Goal: Task Accomplishment & Management: Use online tool/utility

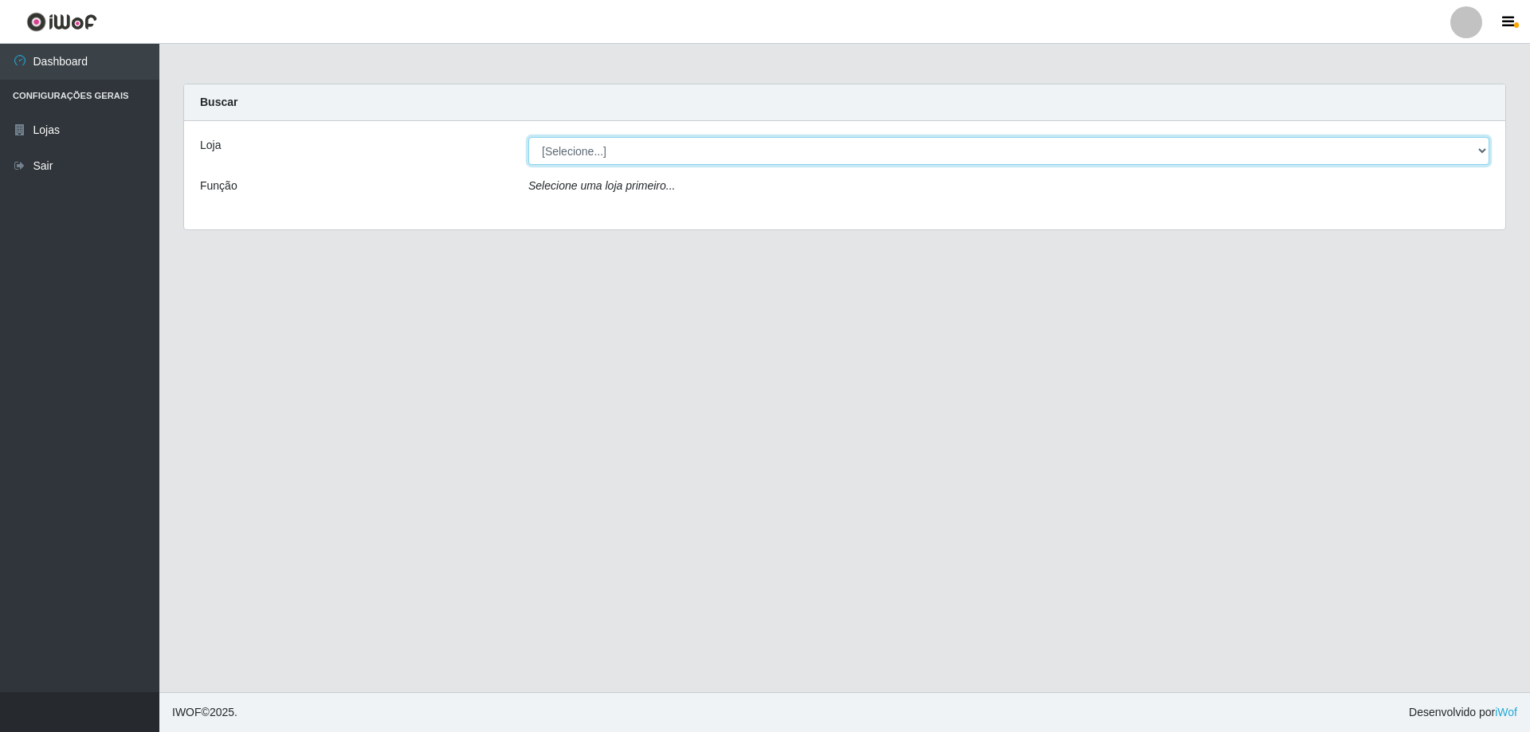
click at [597, 152] on select "[Selecione...] SuperShow Bis - Avenida 6 SuperShow [GEOGRAPHIC_DATA]" at bounding box center [1008, 151] width 961 height 28
select select "60"
click at [528, 137] on select "[Selecione...] SuperShow Bis - Avenida 6 SuperShow [GEOGRAPHIC_DATA]" at bounding box center [1008, 151] width 961 height 28
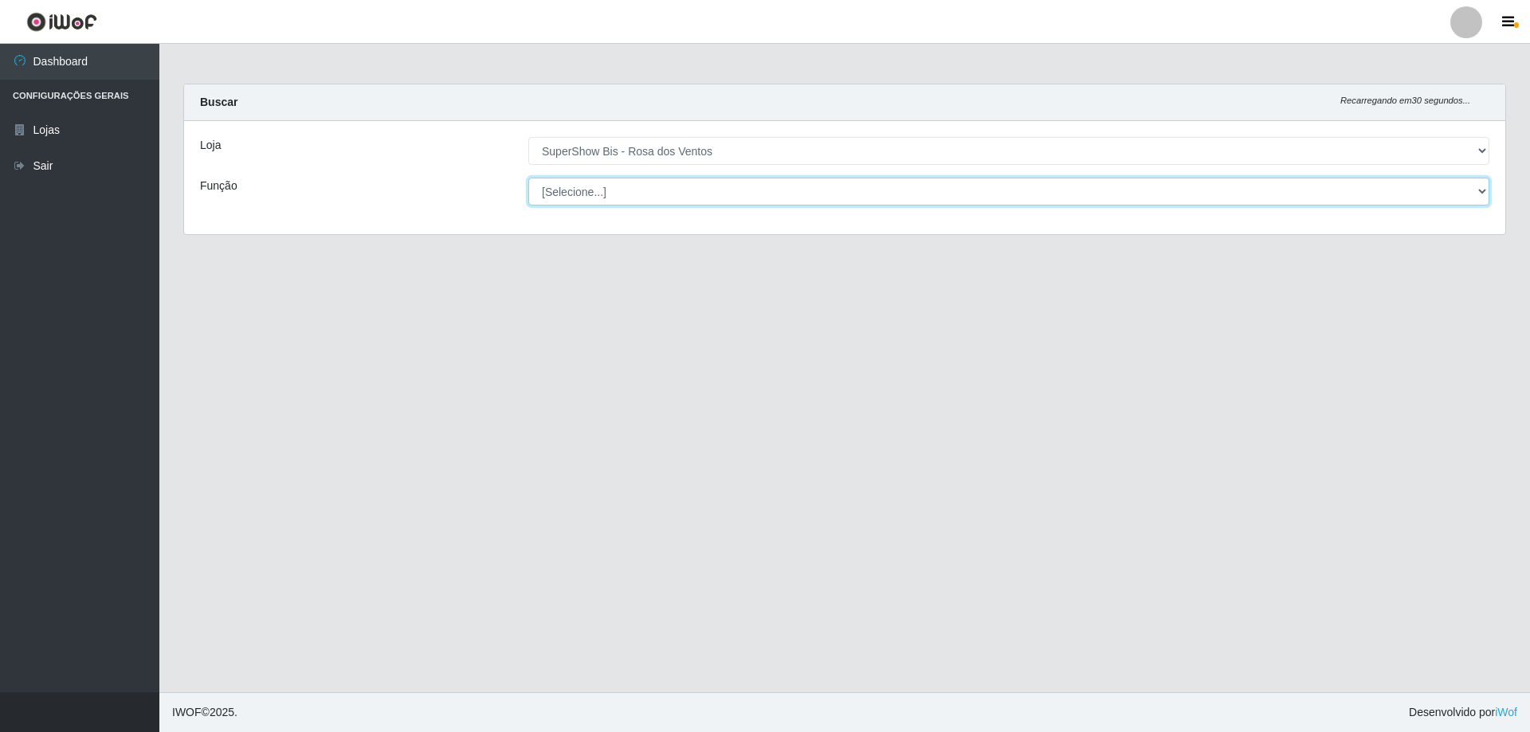
click at [627, 193] on select "[Selecione...] ASG ASG + ASG ++ Auxiliar de Cozinha Balconista de Açougue Balco…" at bounding box center [1008, 192] width 961 height 28
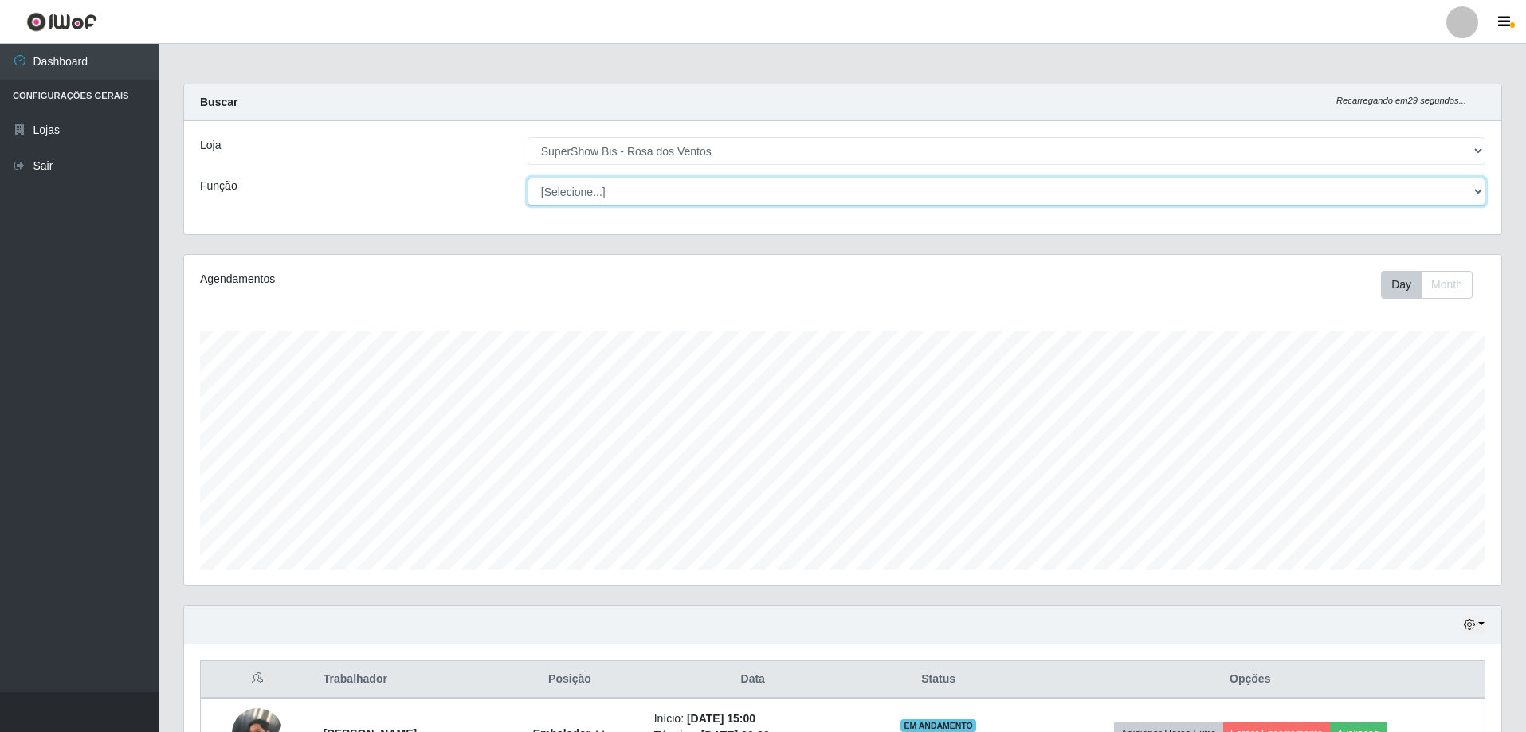
scroll to position [331, 1317]
click at [527, 178] on select "[Selecione...] ASG ASG + ASG ++ Auxiliar de Cozinha Balconista de Açougue Balco…" at bounding box center [1006, 192] width 958 height 28
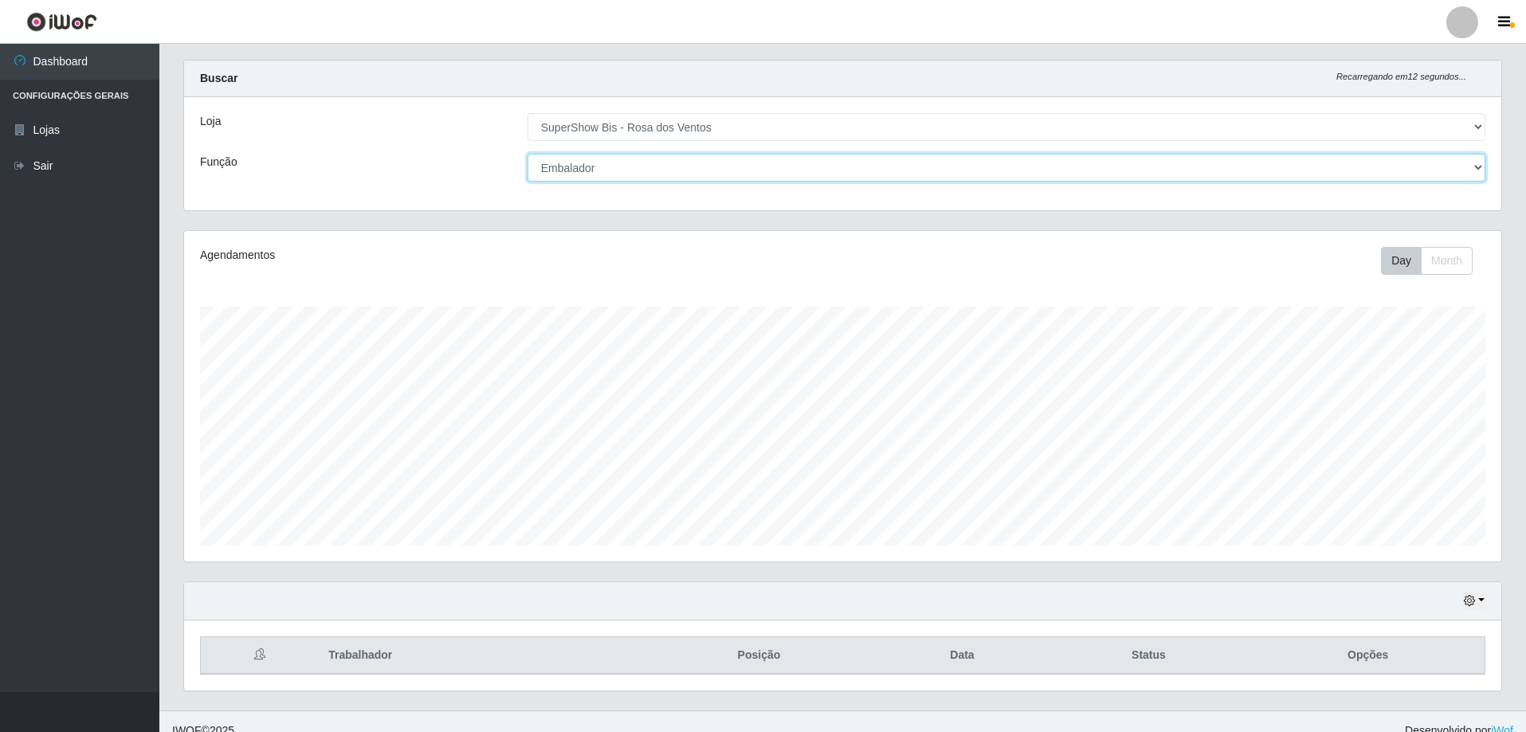
scroll to position [42, 0]
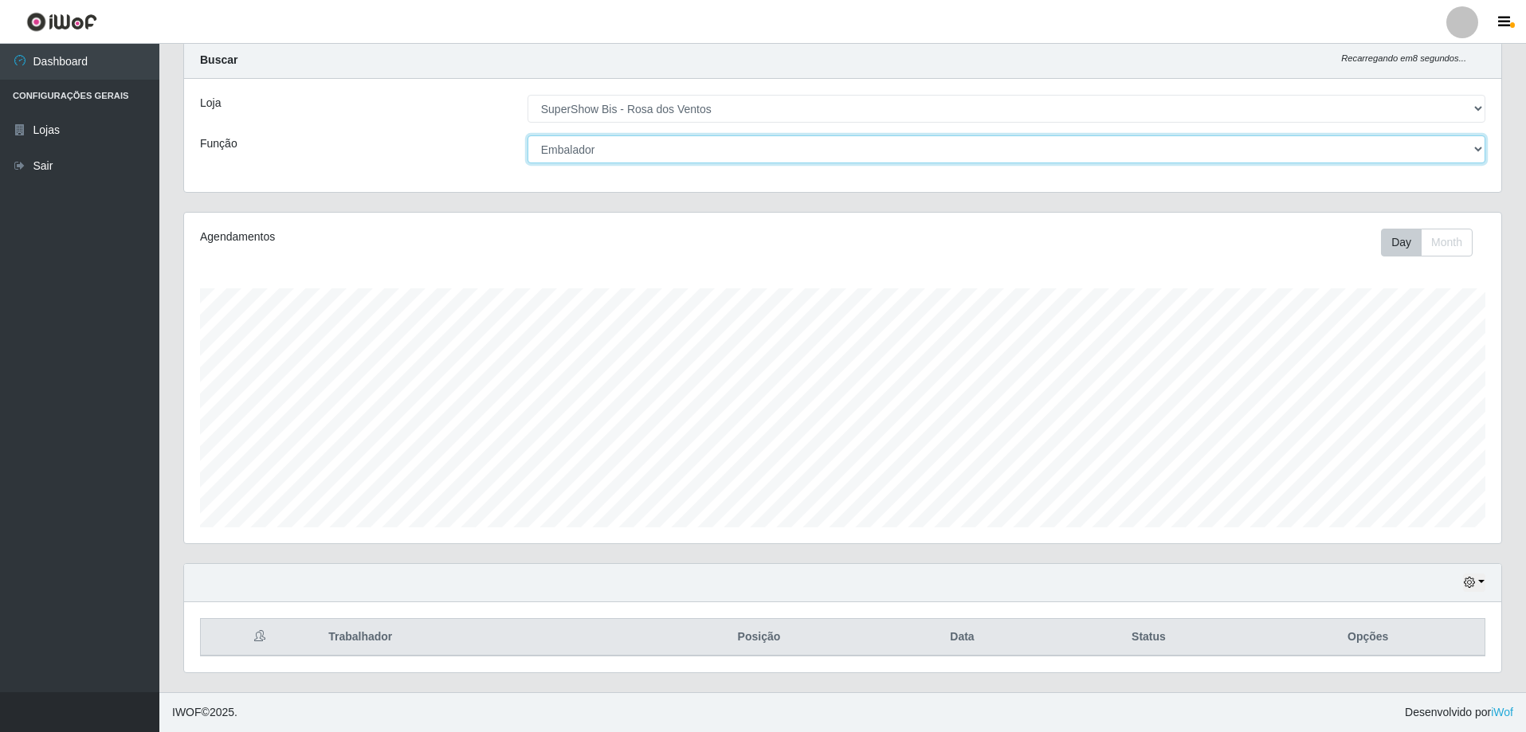
click at [738, 149] on select "[Selecione...] ASG ASG + ASG ++ Auxiliar de Cozinha Balconista de Açougue Balco…" at bounding box center [1006, 149] width 958 height 28
click at [527, 135] on select "[Selecione...] ASG ASG + ASG ++ Auxiliar de Cozinha Balconista de Açougue Balco…" at bounding box center [1006, 149] width 958 height 28
click at [688, 145] on select "[Selecione...] ASG ASG + ASG ++ Auxiliar de Cozinha Balconista de Açougue Balco…" at bounding box center [1006, 149] width 958 height 28
click at [527, 135] on select "[Selecione...] ASG ASG + ASG ++ Auxiliar de Cozinha Balconista de Açougue Balco…" at bounding box center [1006, 149] width 958 height 28
click at [649, 161] on select "[Selecione...] ASG ASG + ASG ++ Auxiliar de Cozinha Balconista de Açougue Balco…" at bounding box center [1006, 149] width 958 height 28
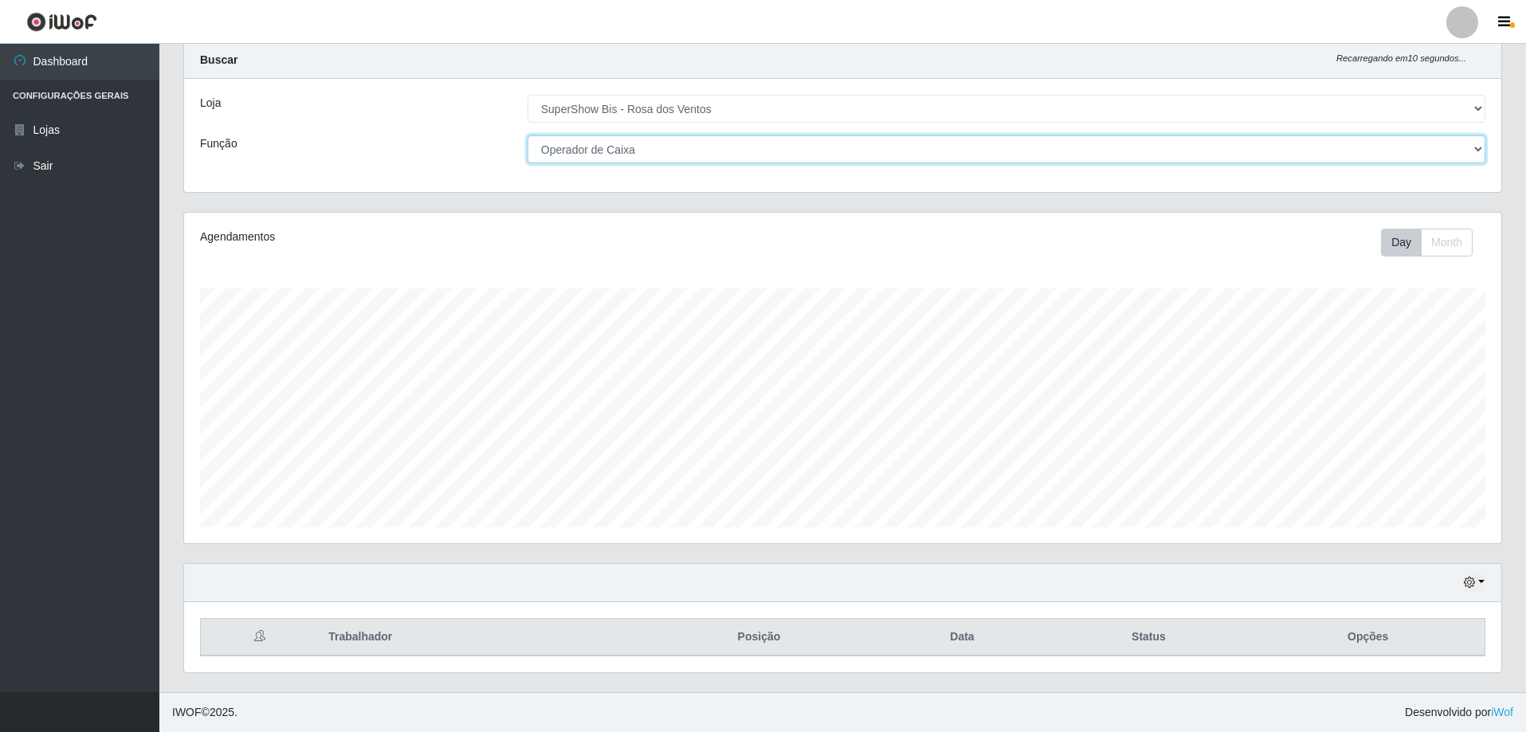
select select "70"
click at [527, 135] on select "[Selecione...] ASG ASG + ASG ++ Auxiliar de Cozinha Balconista de Açougue Balco…" at bounding box center [1006, 149] width 958 height 28
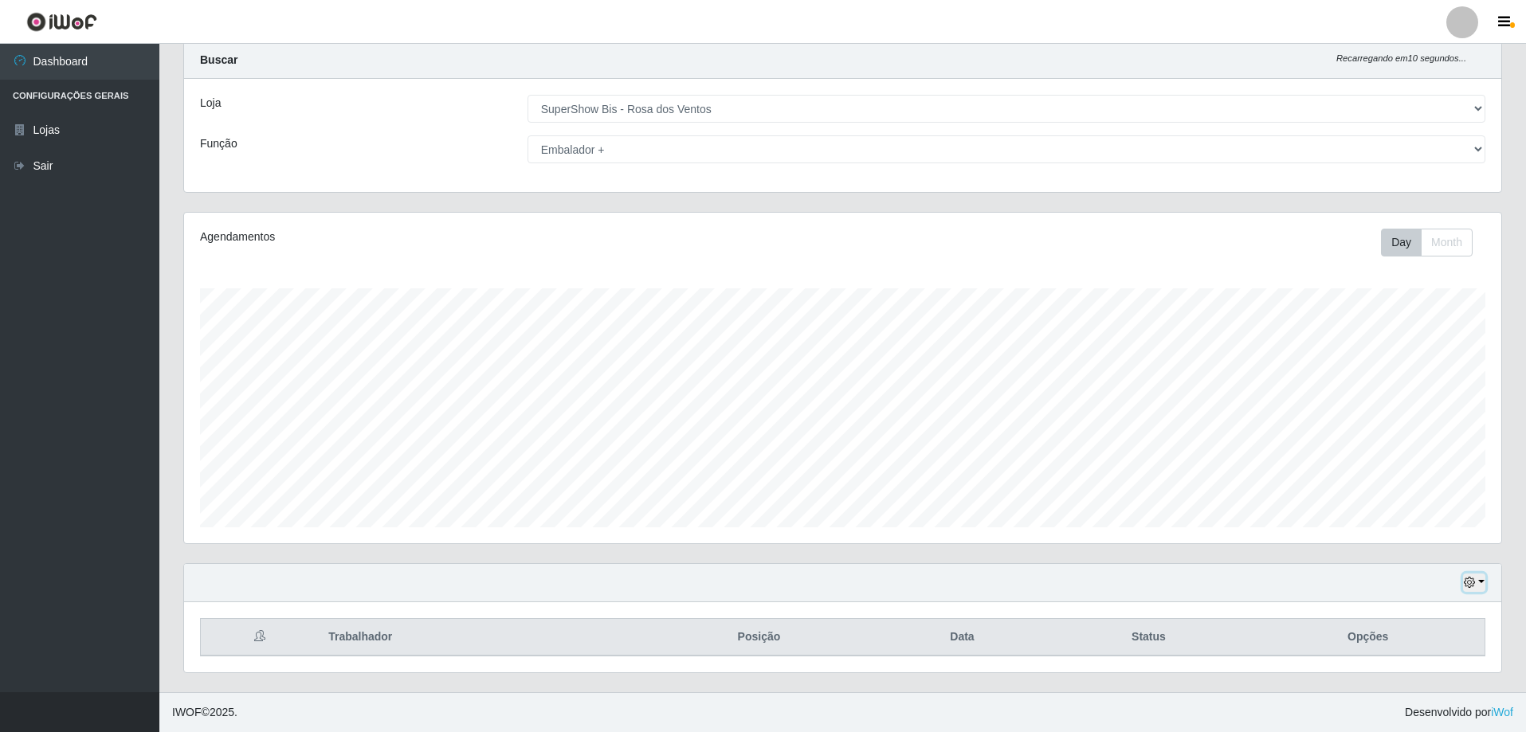
click at [1475, 587] on button "button" at bounding box center [1474, 583] width 22 height 18
click at [1391, 495] on button "3 dias" at bounding box center [1421, 489] width 126 height 33
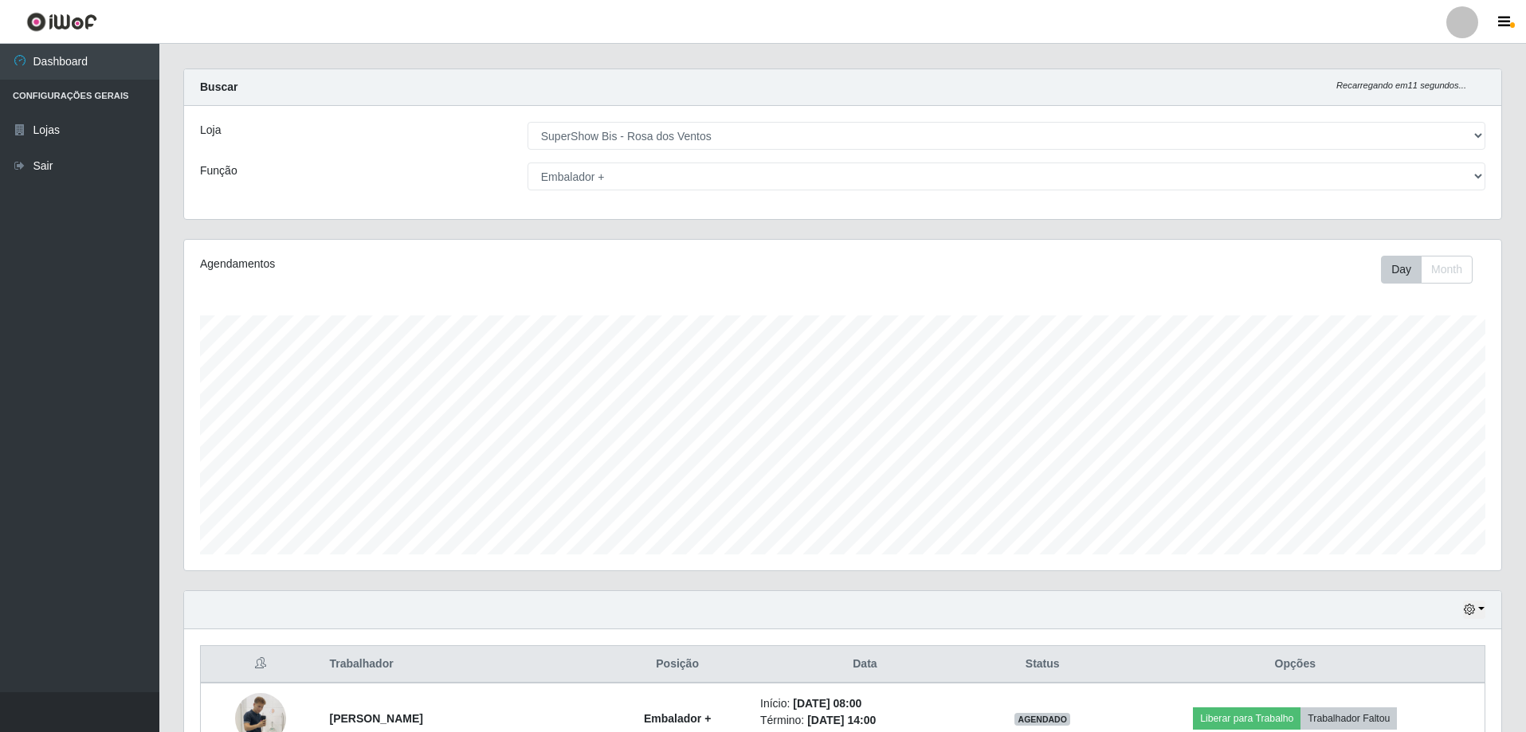
scroll to position [0, 0]
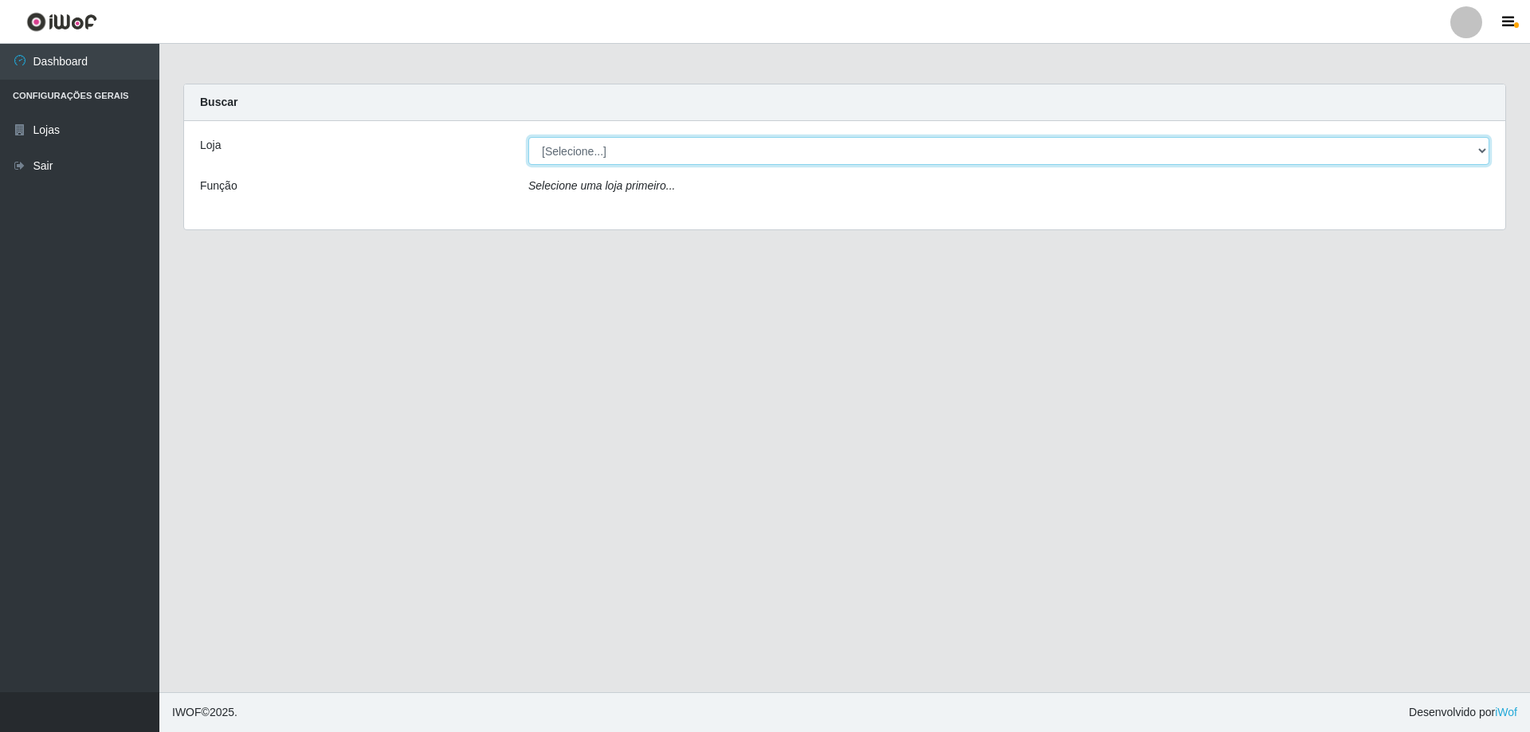
click at [545, 146] on select "[Selecione...] SuperShow Bis - Avenida 6 SuperShow [GEOGRAPHIC_DATA]" at bounding box center [1008, 151] width 961 height 28
select select "60"
click at [528, 137] on select "[Selecione...] SuperShow Bis - Avenida 6 SuperShow [GEOGRAPHIC_DATA]" at bounding box center [1008, 151] width 961 height 28
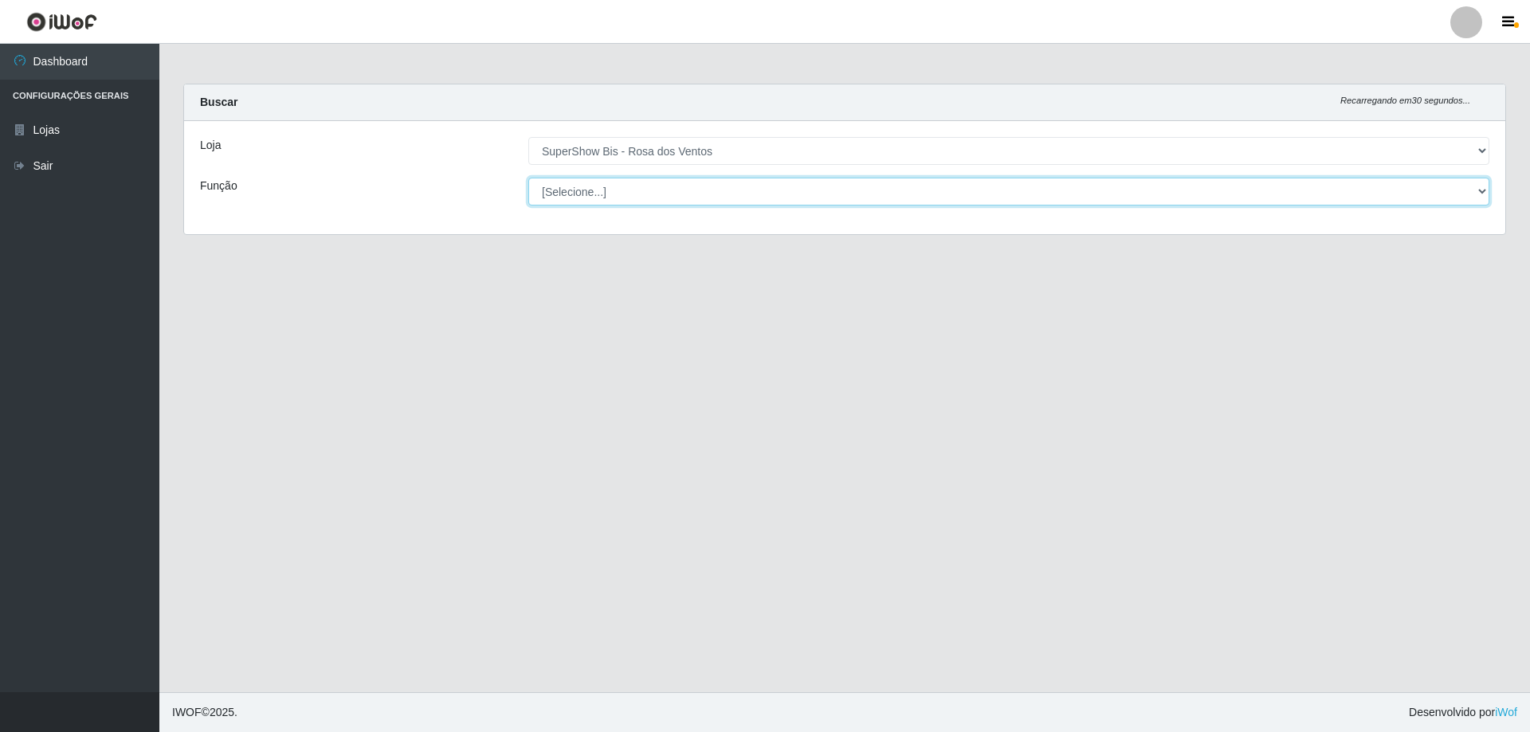
click at [587, 186] on select "[Selecione...] ASG ASG + ASG ++ Auxiliar de Cozinha Balconista de Açougue Balco…" at bounding box center [1008, 192] width 961 height 28
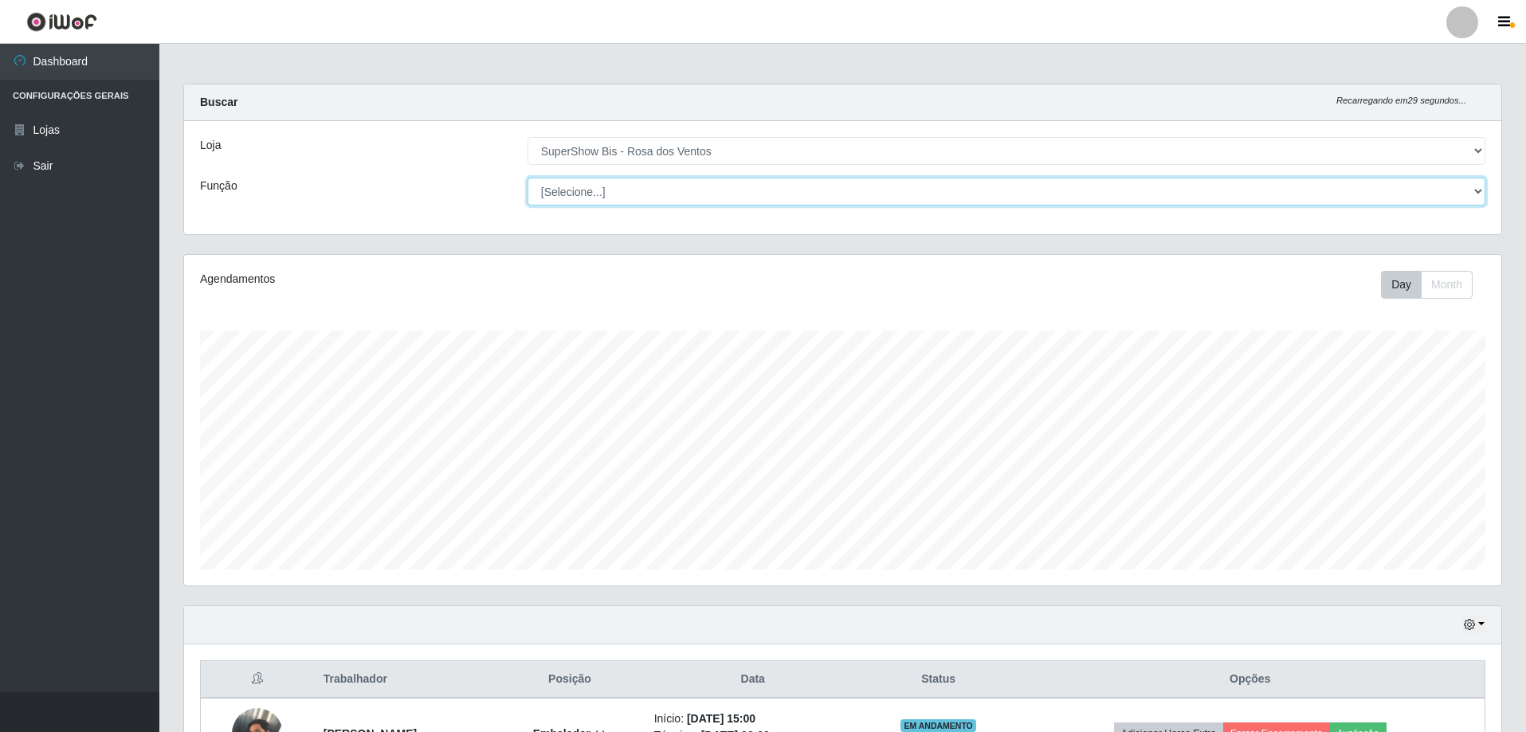
scroll to position [331, 1317]
click at [452, 170] on div "Loja [Selecione...] SuperShow Bis - Avenida 6 SuperShow Bis - Rosa dos Ventos F…" at bounding box center [842, 177] width 1317 height 113
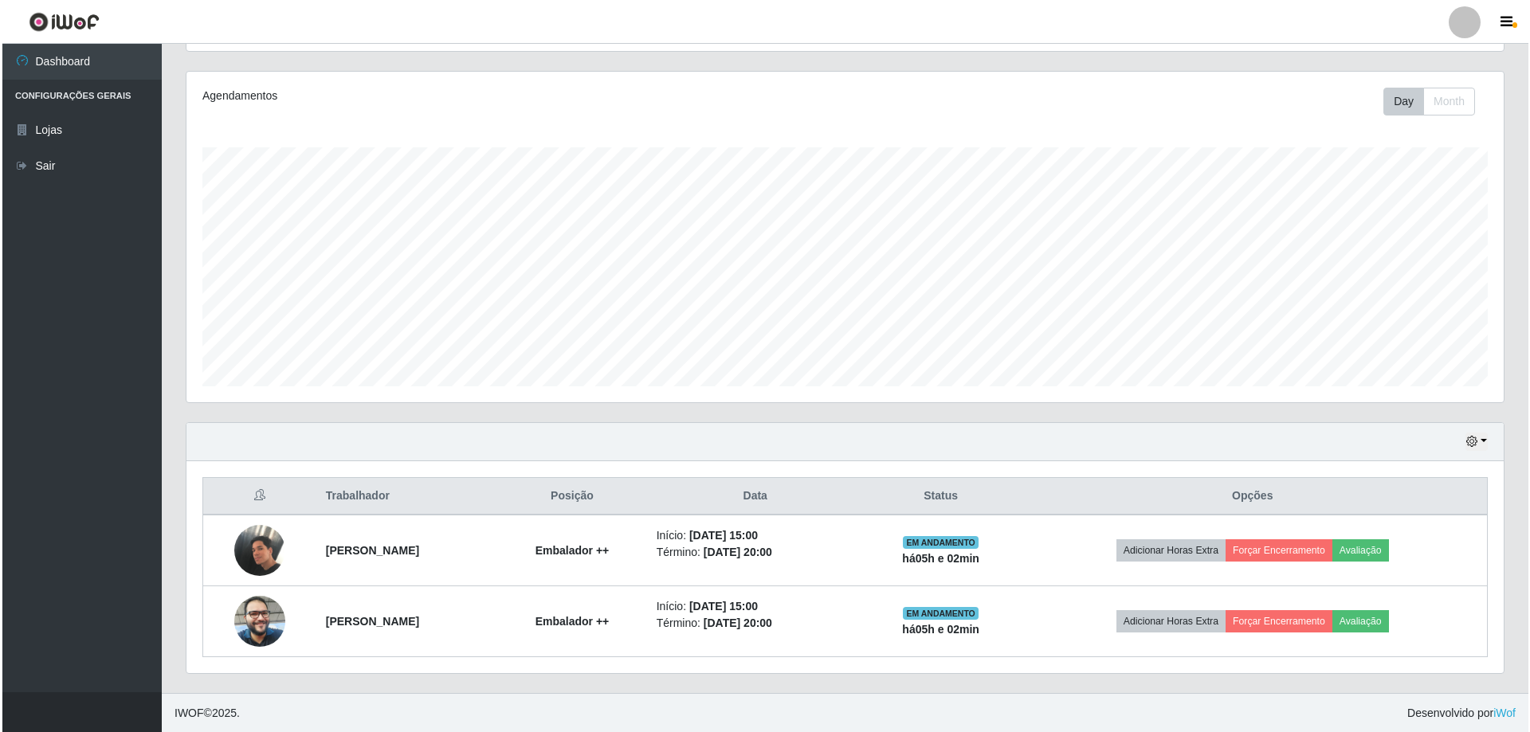
scroll to position [184, 0]
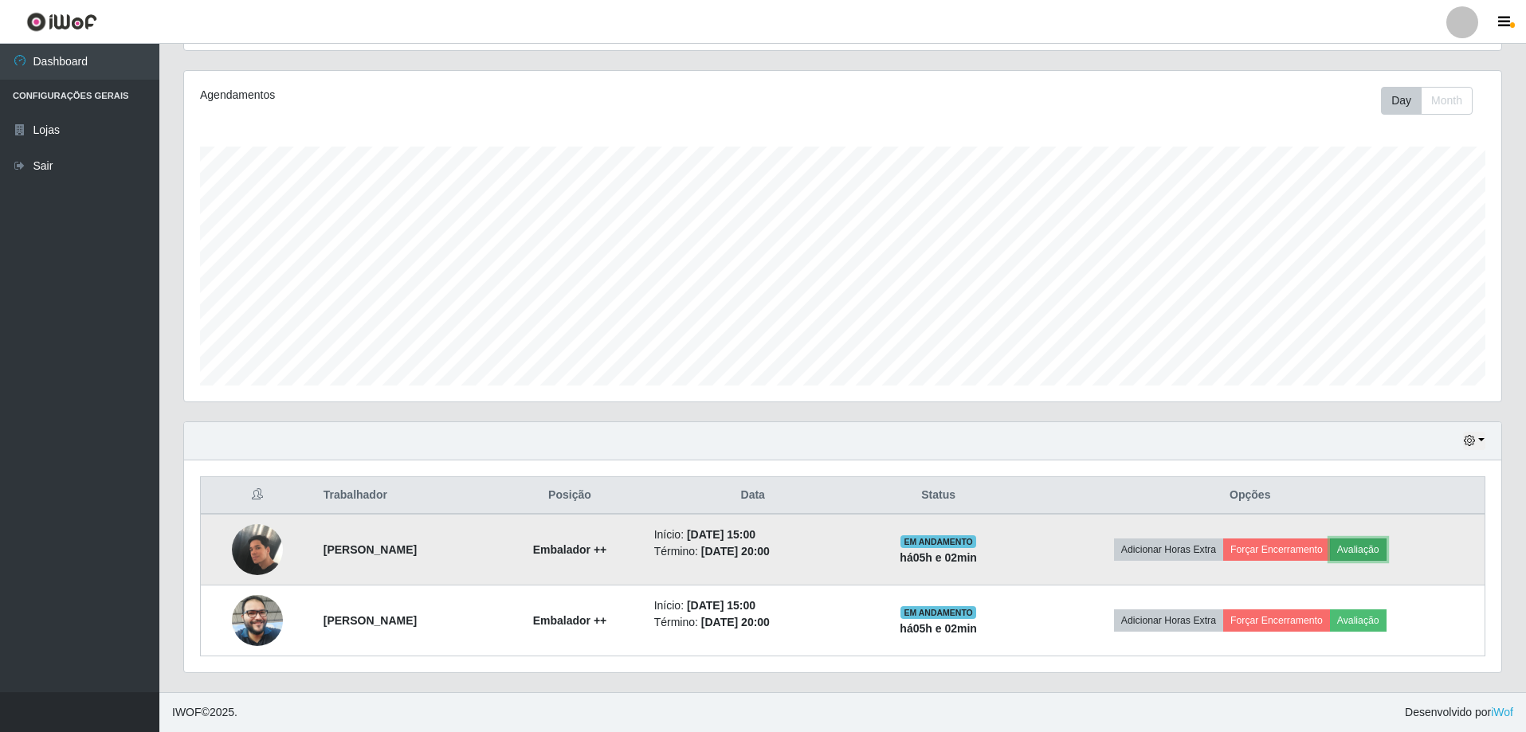
click at [1368, 550] on button "Avaliação" at bounding box center [1358, 550] width 57 height 22
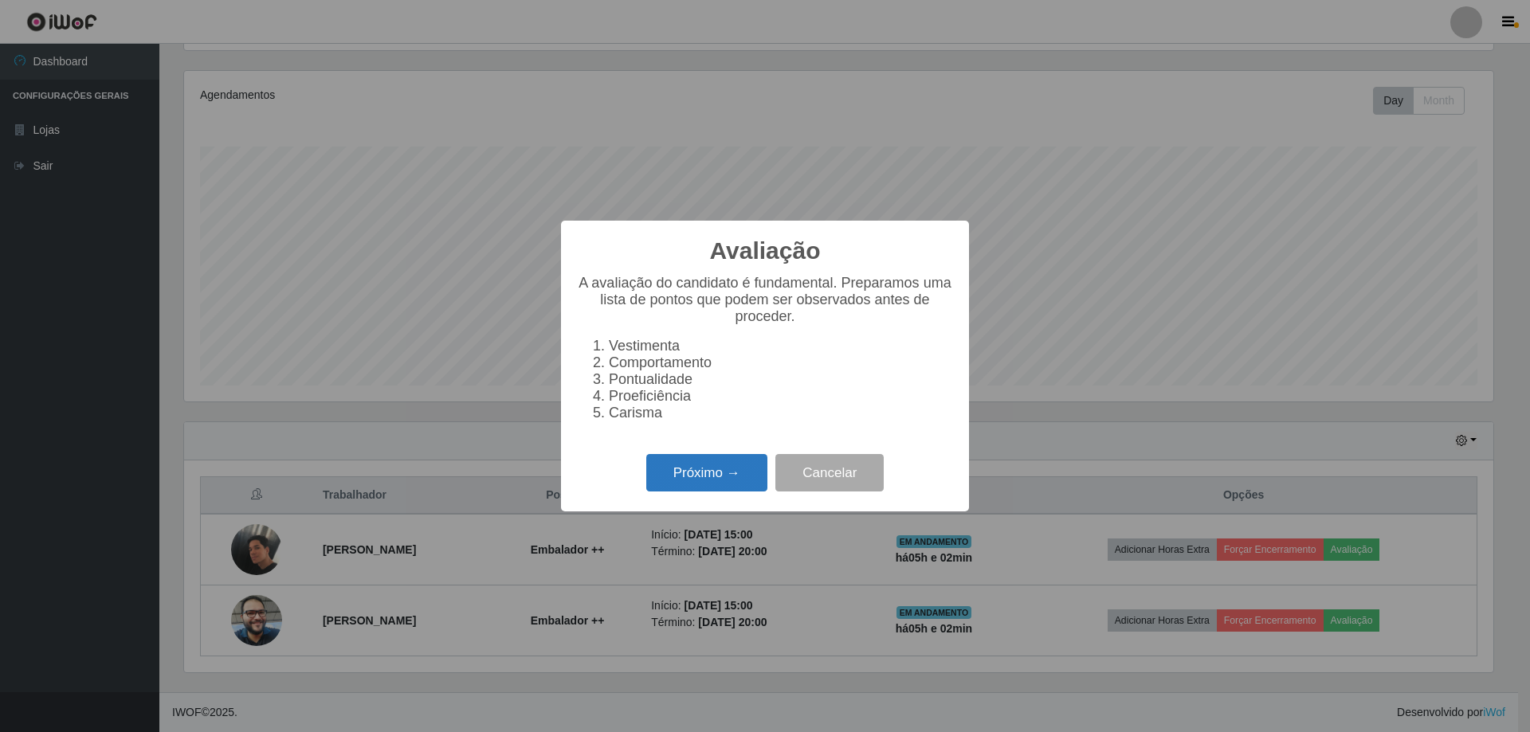
click at [719, 484] on button "Próximo →" at bounding box center [706, 472] width 121 height 37
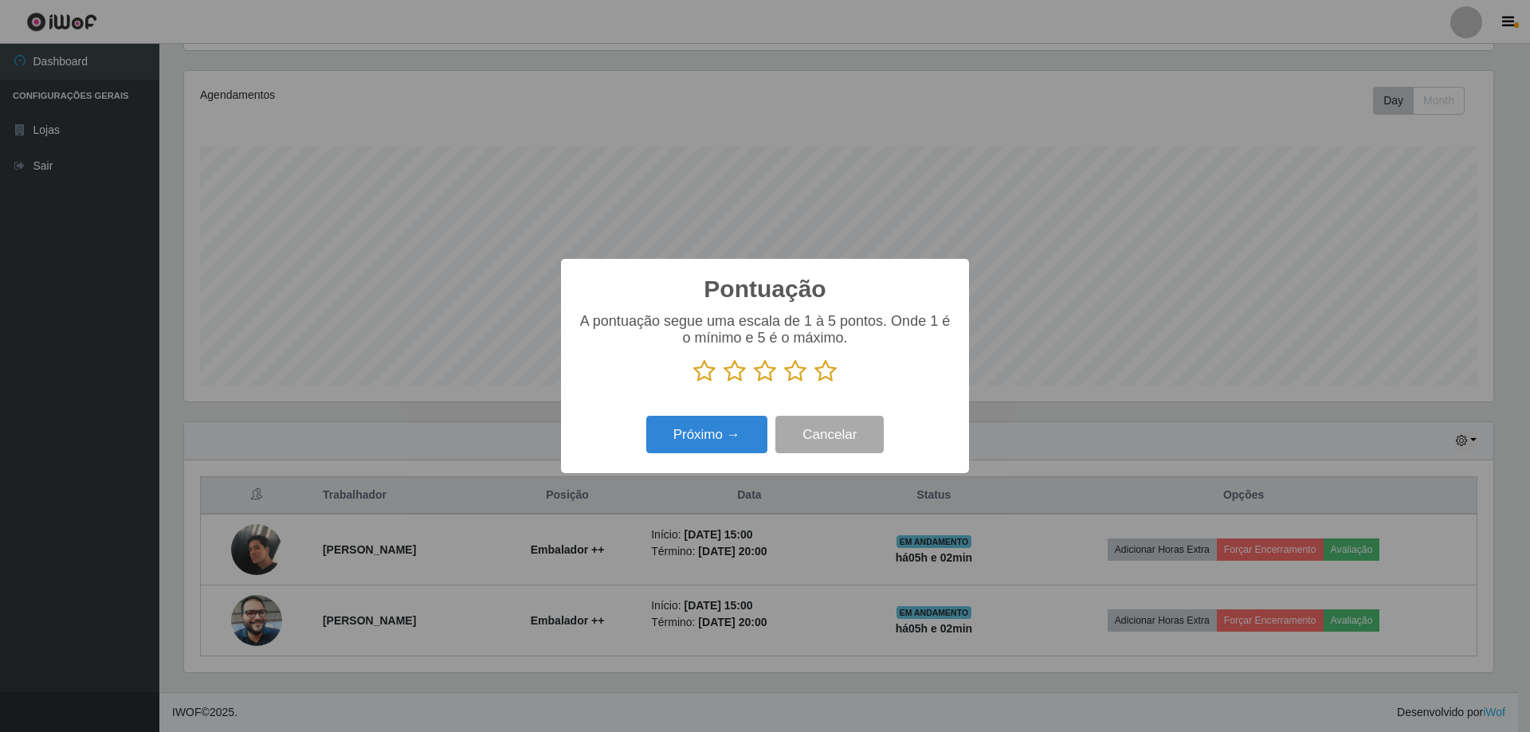
scroll to position [796366, 795387]
click at [824, 371] on icon at bounding box center [825, 371] width 22 height 24
click at [814, 383] on input "radio" at bounding box center [814, 383] width 0 height 0
click at [758, 425] on button "Próximo →" at bounding box center [706, 434] width 121 height 37
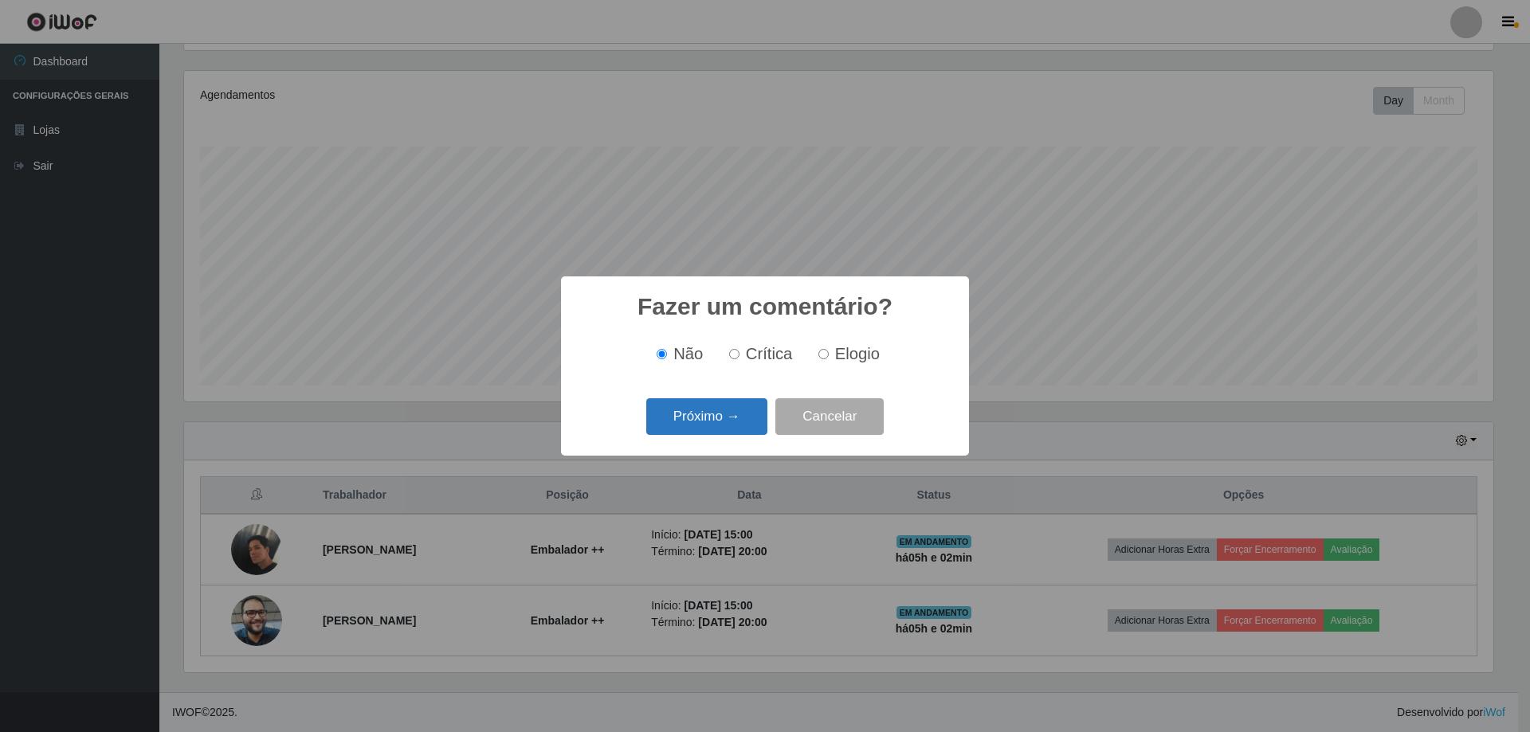
click at [764, 428] on button "Próximo →" at bounding box center [706, 416] width 121 height 37
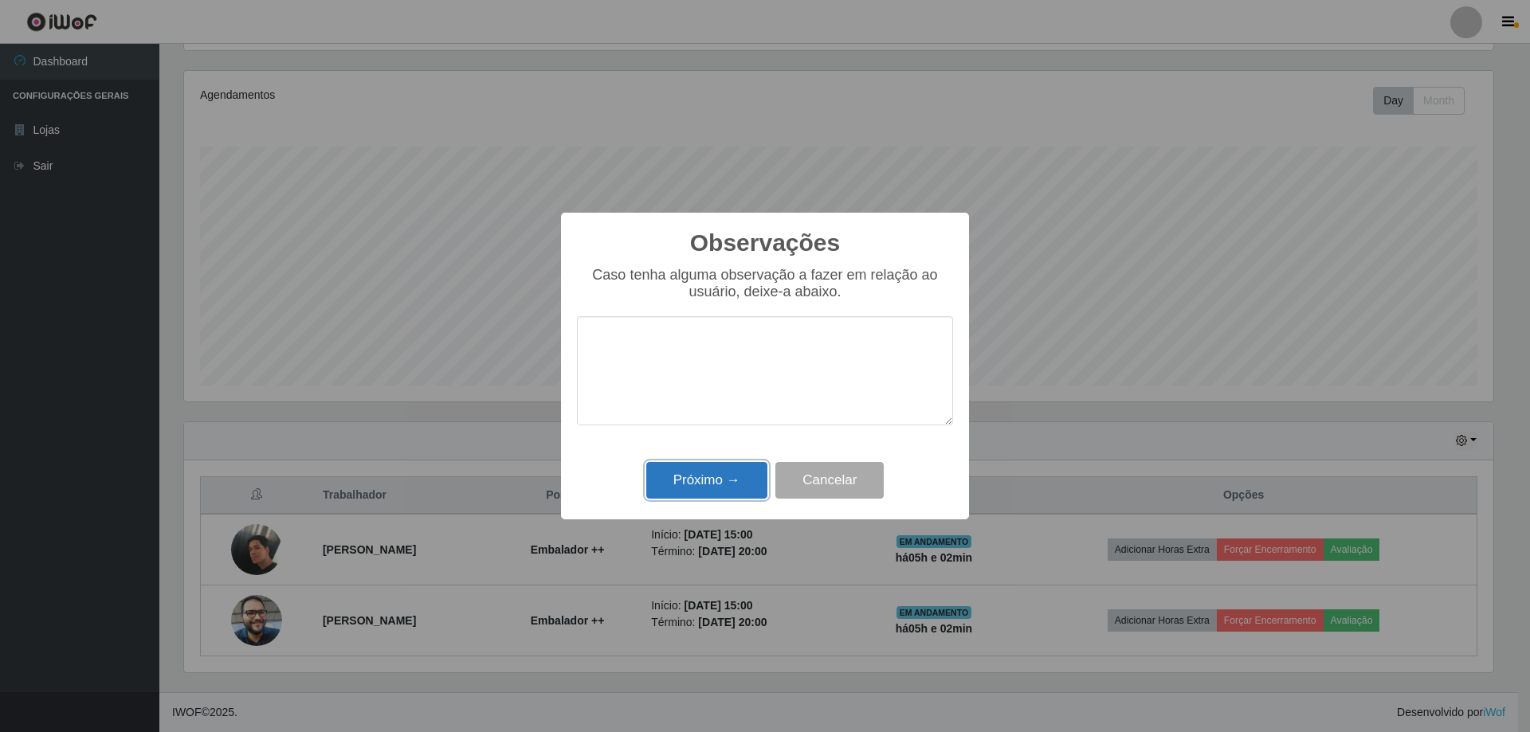
click at [746, 488] on button "Próximo →" at bounding box center [706, 480] width 121 height 37
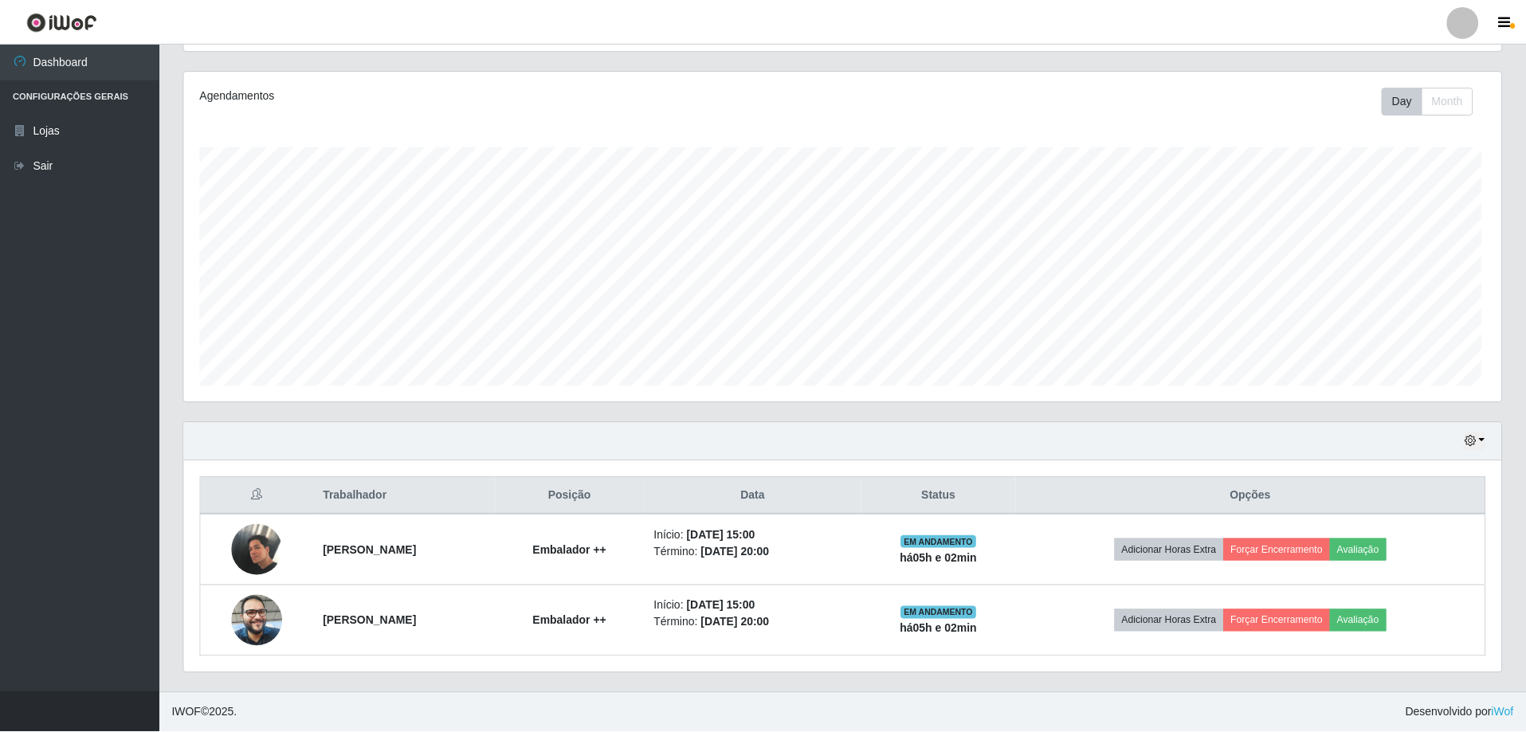
scroll to position [331, 1317]
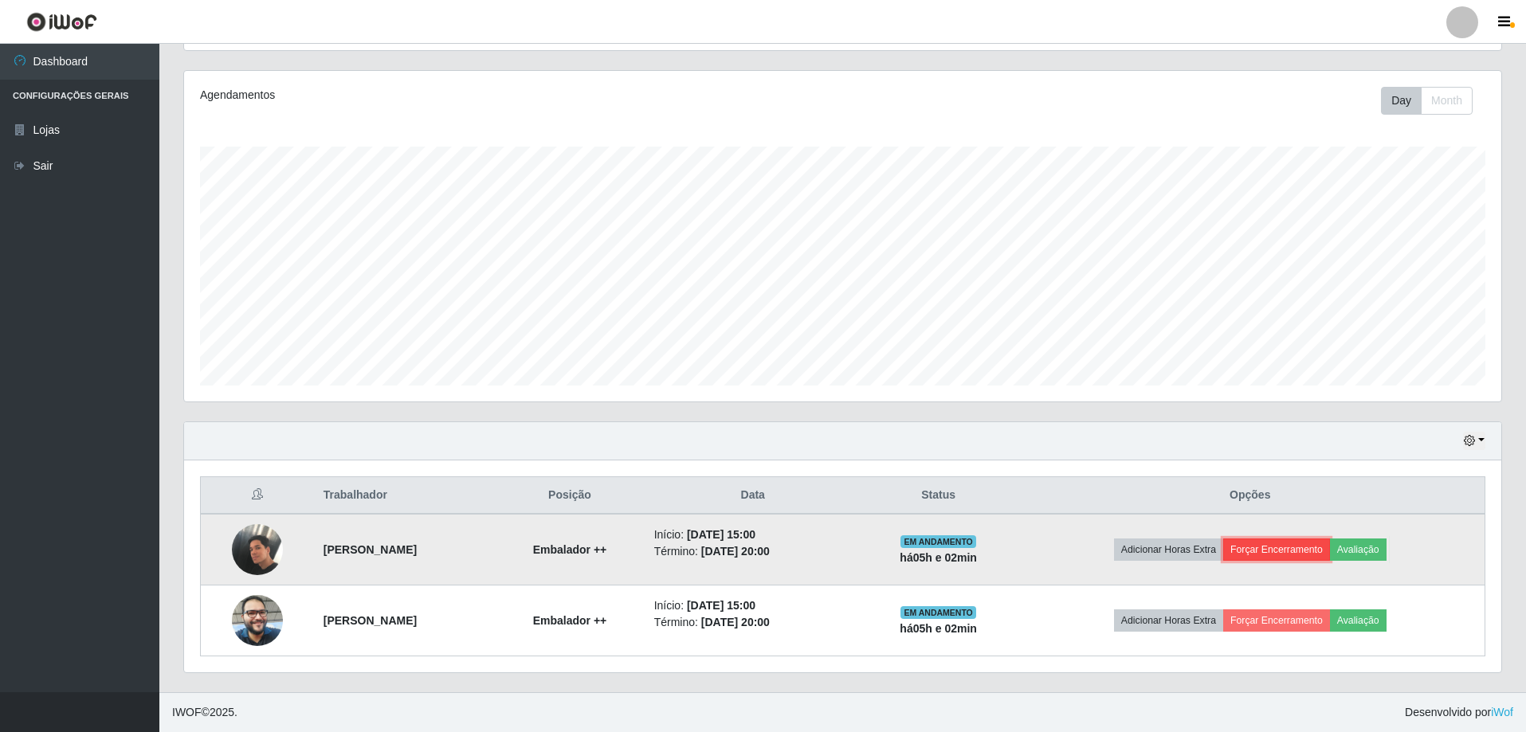
click at [1295, 547] on button "Forçar Encerramento" at bounding box center [1276, 550] width 107 height 22
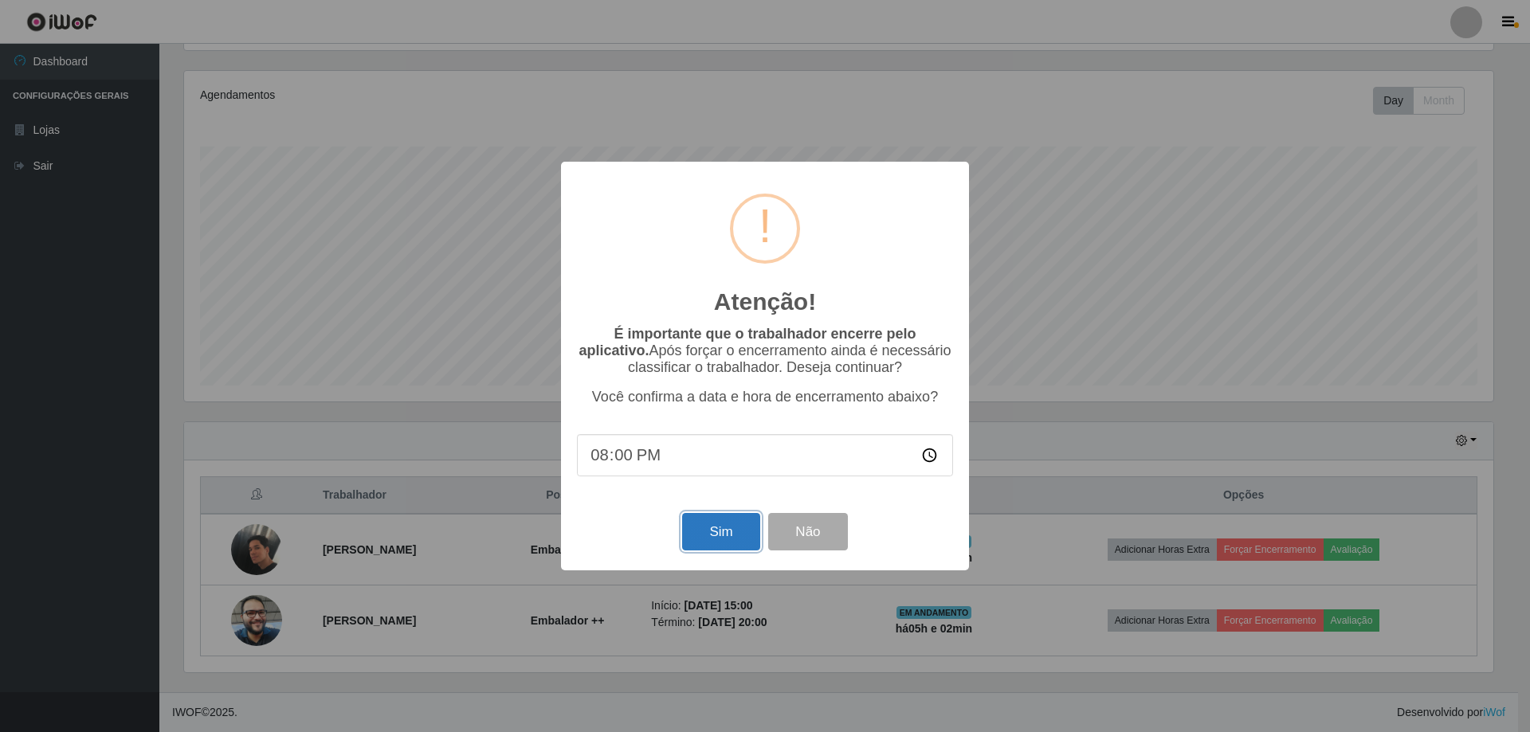
click at [729, 530] on button "Sim" at bounding box center [720, 531] width 77 height 37
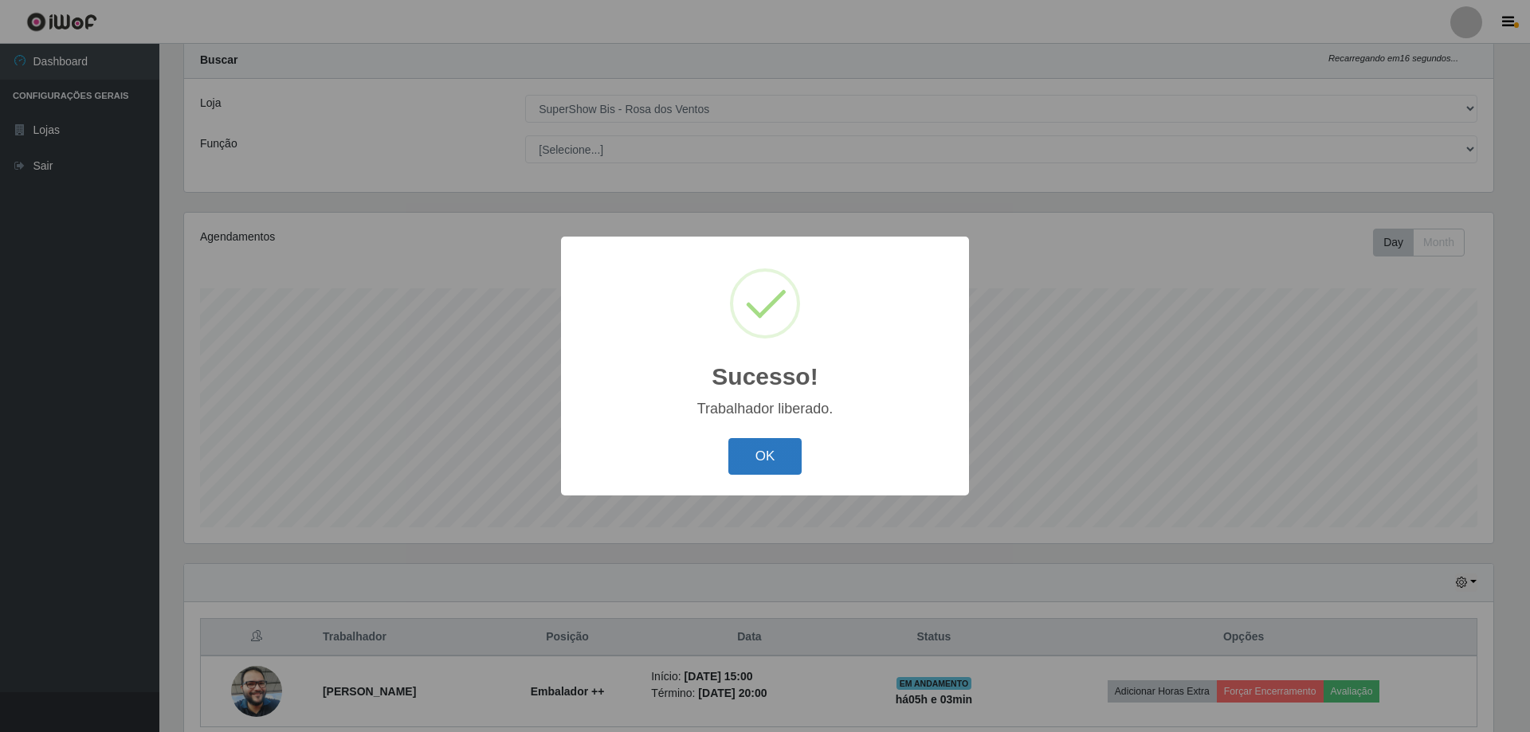
click at [766, 459] on button "OK" at bounding box center [765, 456] width 74 height 37
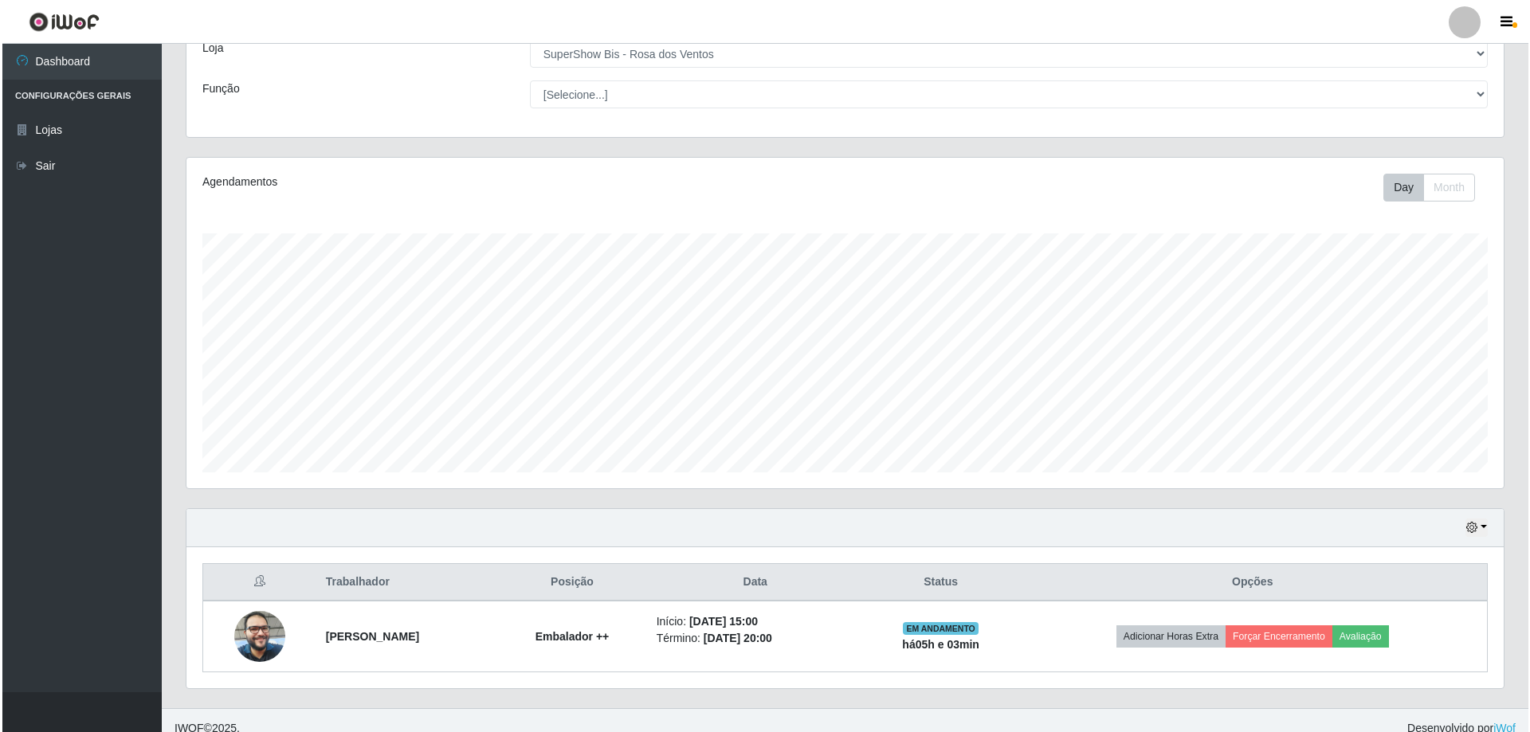
scroll to position [113, 0]
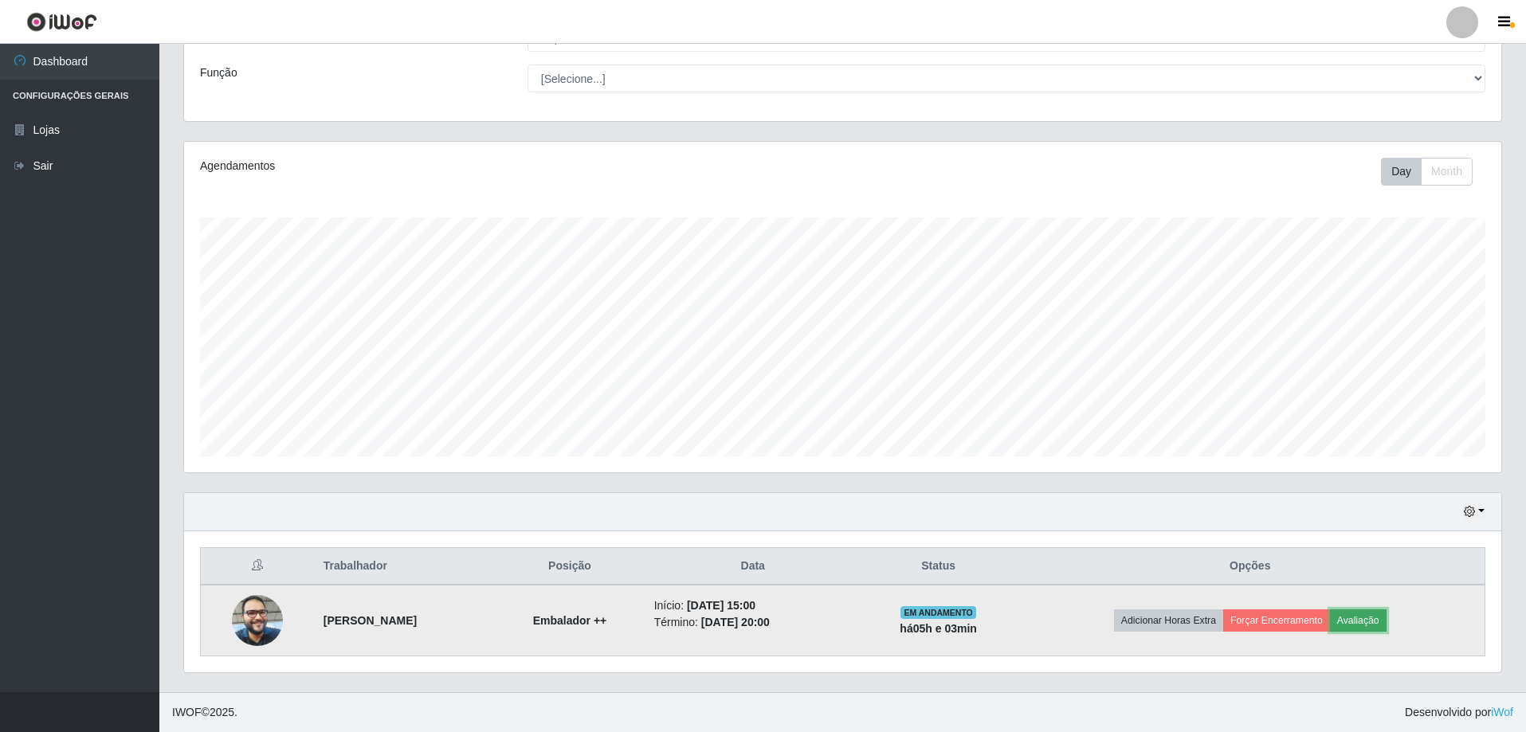
click at [1386, 617] on button "Avaliação" at bounding box center [1358, 620] width 57 height 22
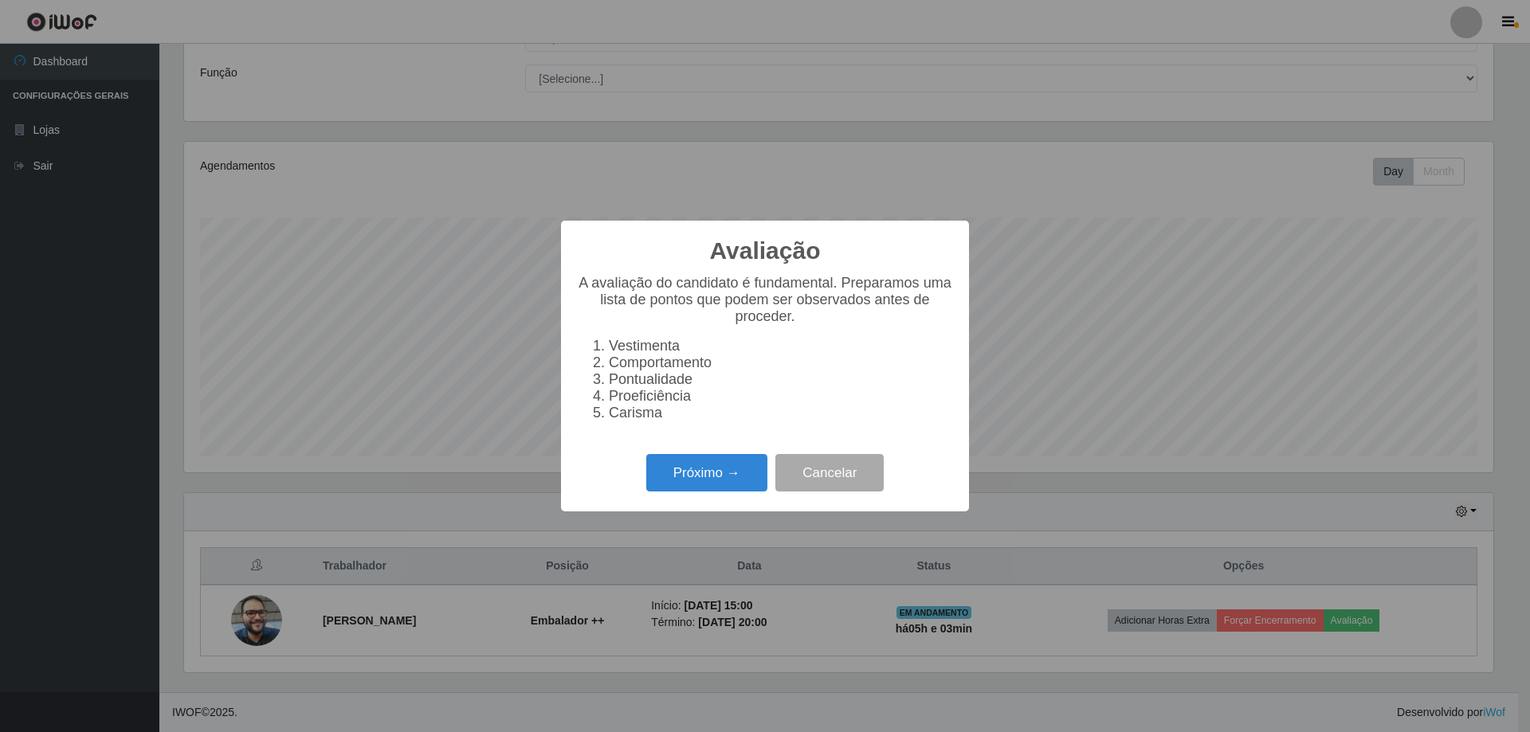
scroll to position [331, 1309]
click at [662, 491] on button "Próximo →" at bounding box center [706, 472] width 121 height 37
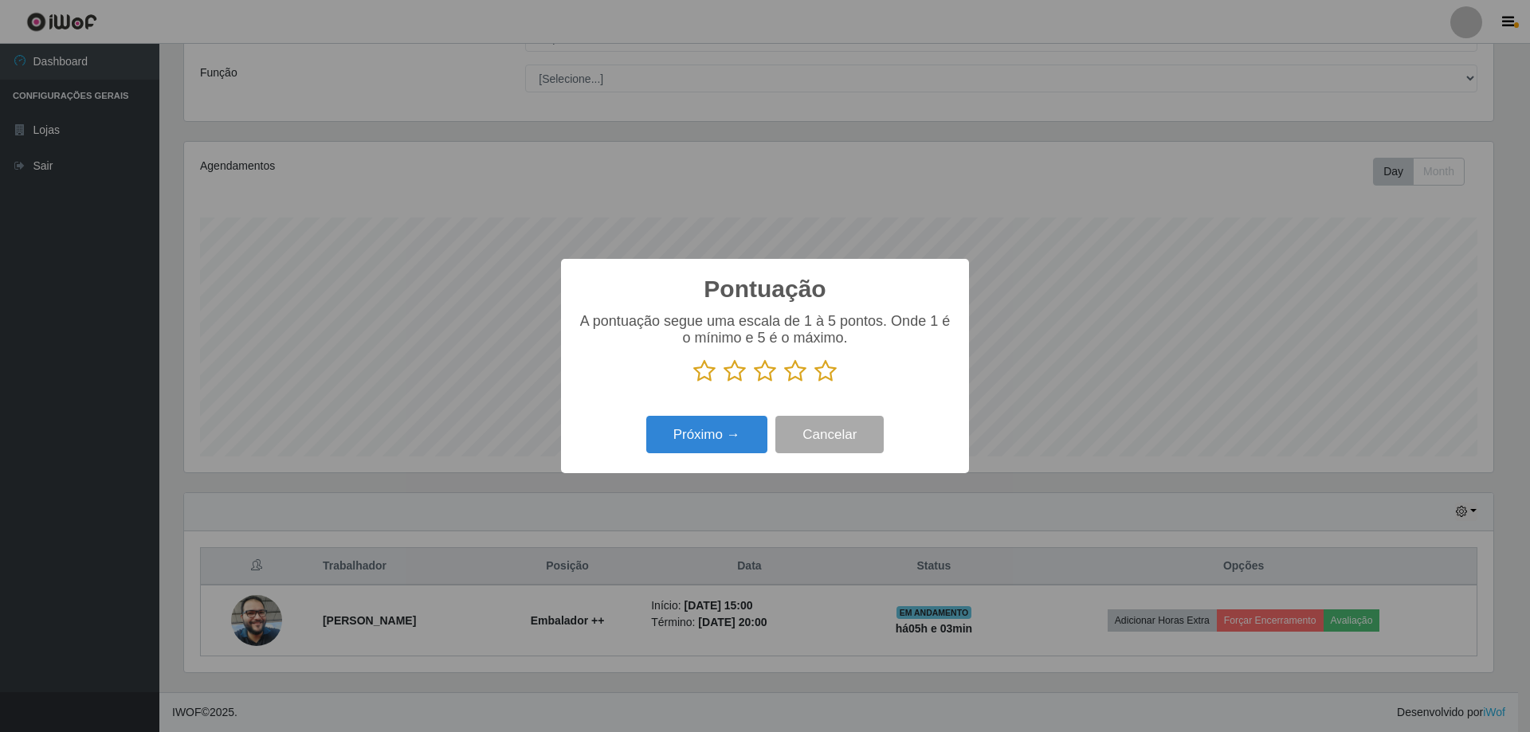
scroll to position [796366, 795387]
click at [826, 370] on icon at bounding box center [825, 371] width 22 height 24
click at [814, 383] on input "radio" at bounding box center [814, 383] width 0 height 0
click at [748, 426] on button "Próximo →" at bounding box center [706, 434] width 121 height 37
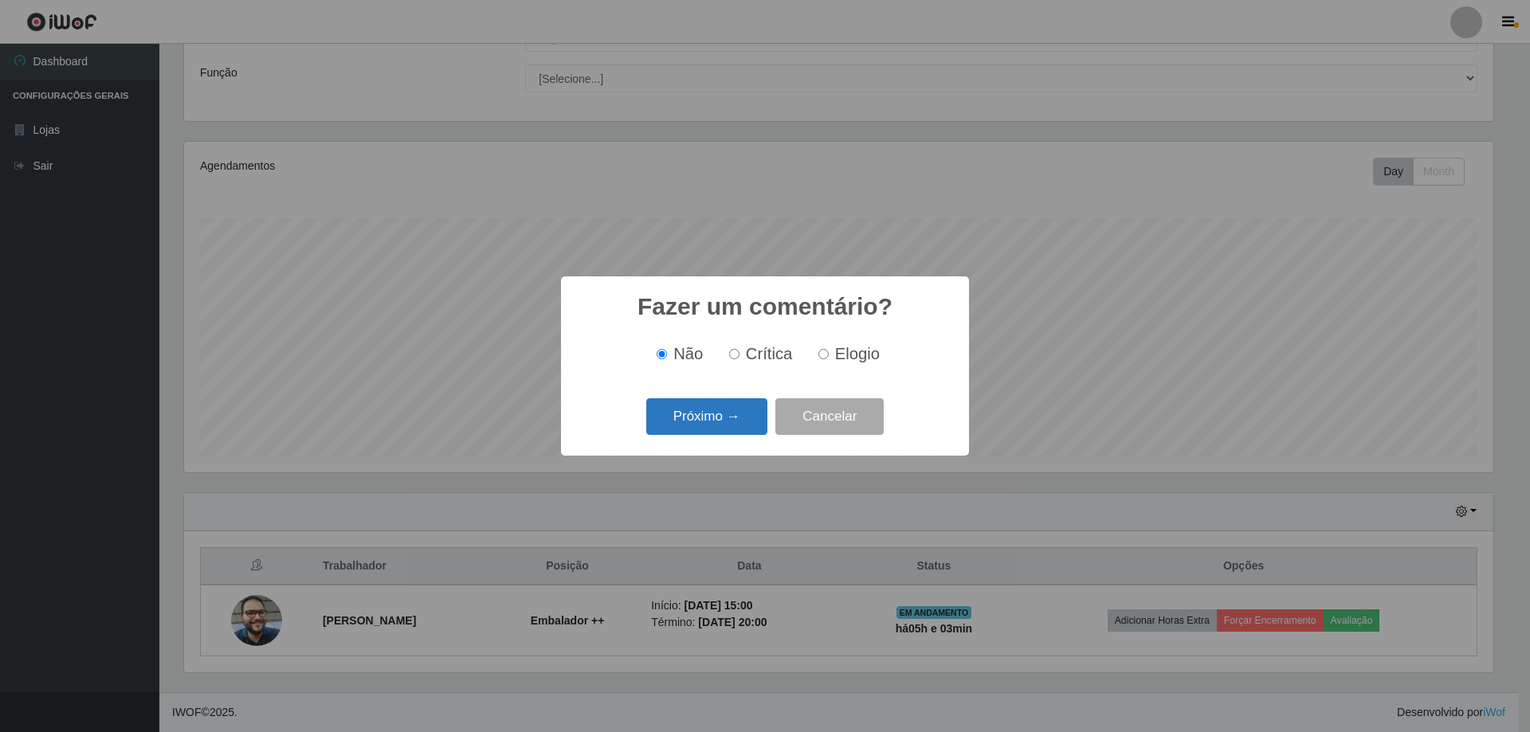
click at [745, 426] on button "Próximo →" at bounding box center [706, 416] width 121 height 37
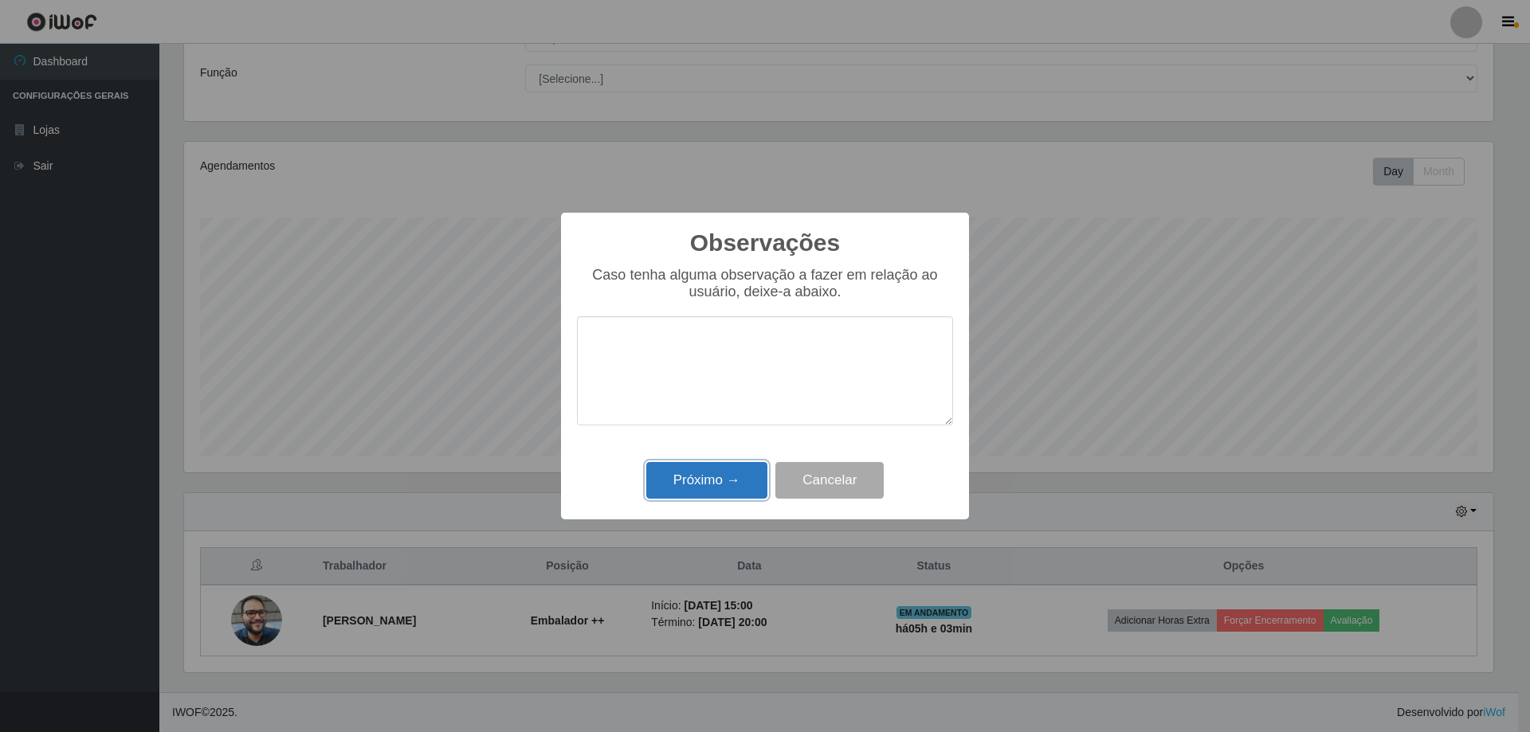
click at [723, 481] on button "Próximo →" at bounding box center [706, 480] width 121 height 37
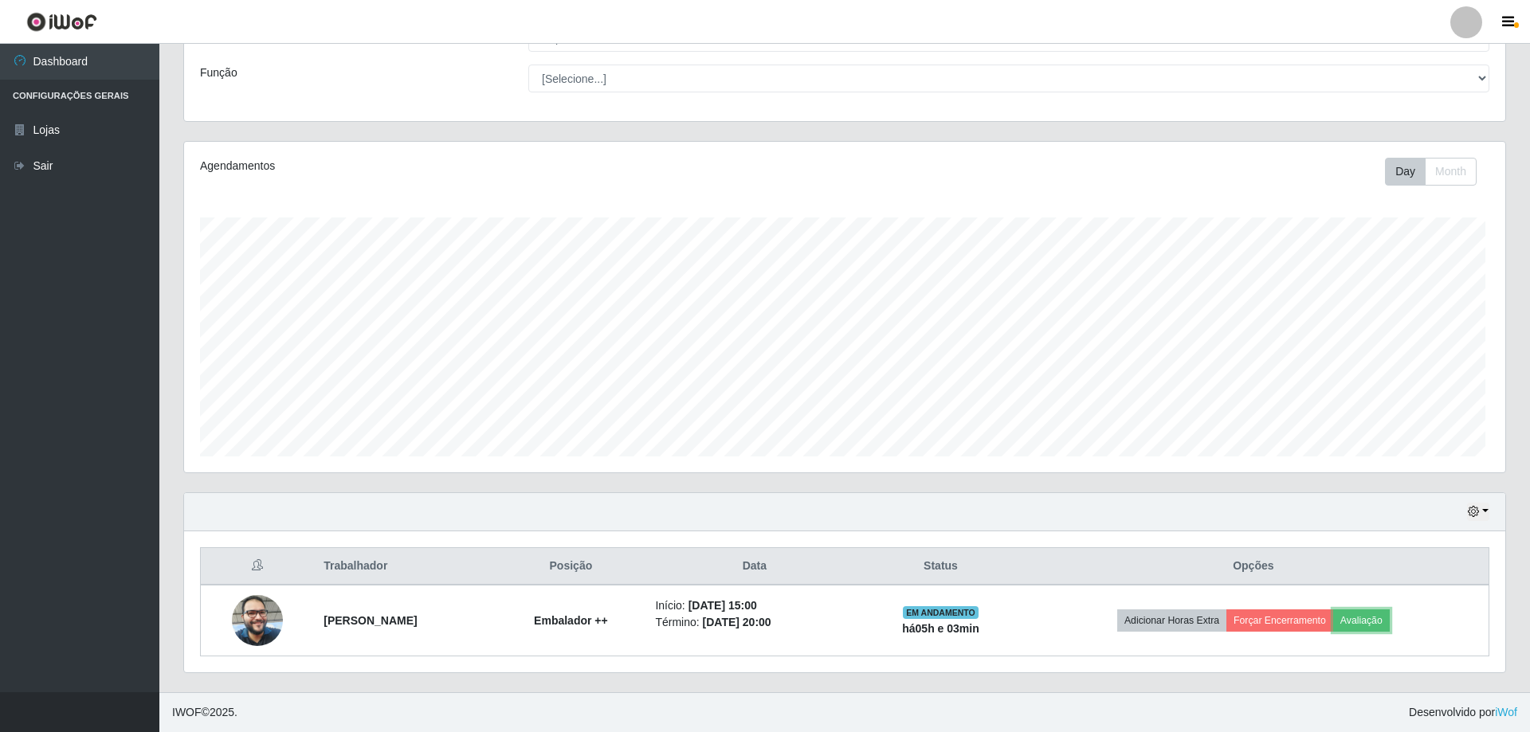
scroll to position [331, 1317]
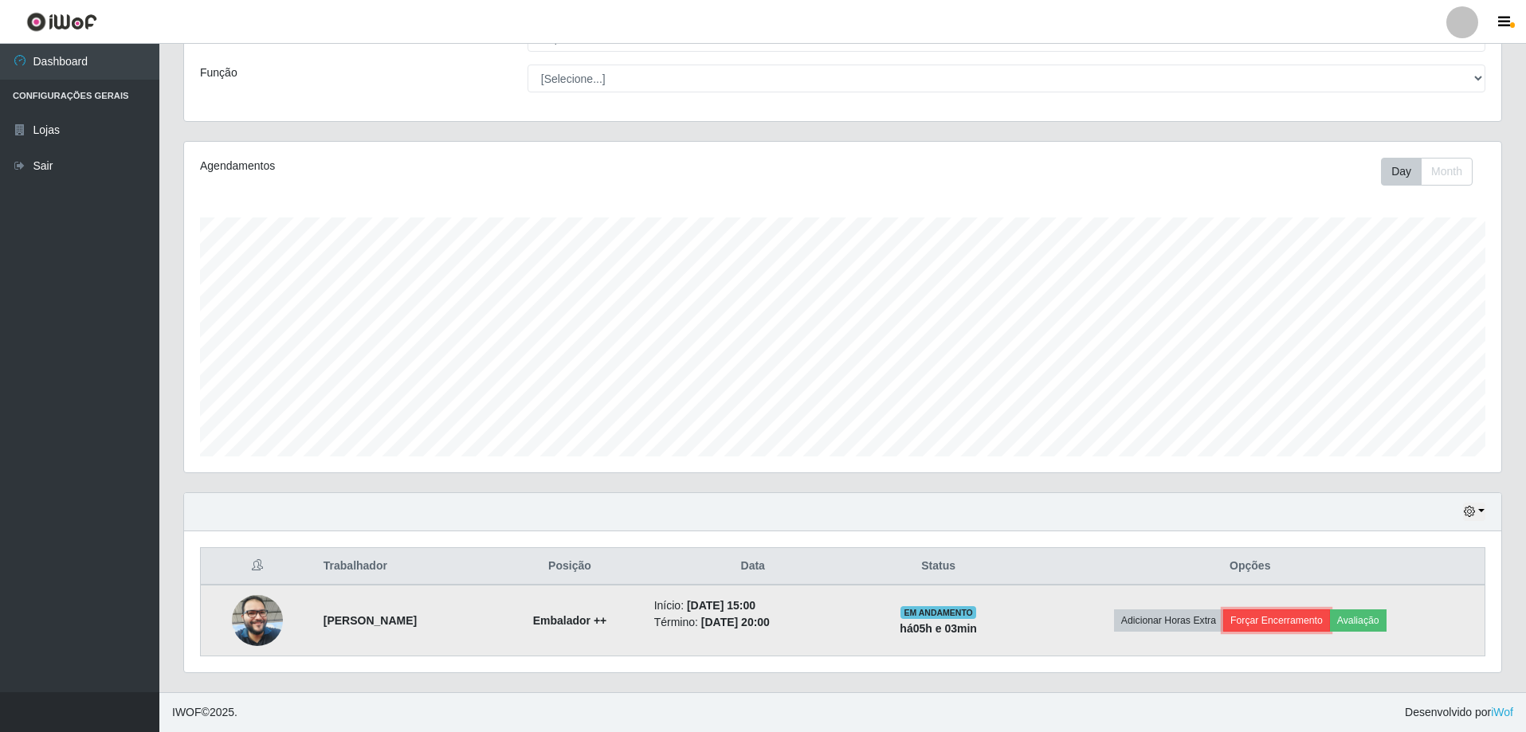
click at [1276, 619] on button "Forçar Encerramento" at bounding box center [1276, 620] width 107 height 22
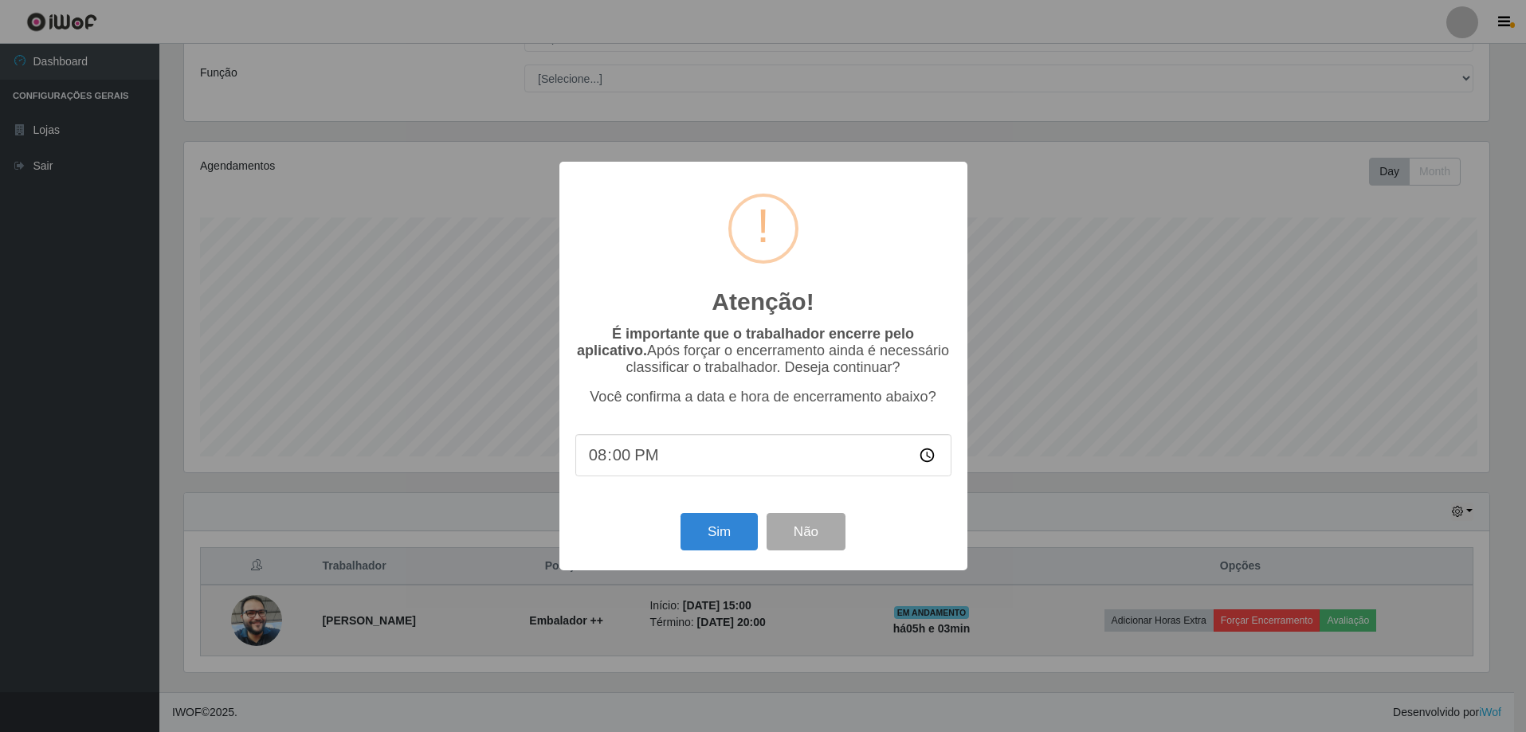
scroll to position [331, 1309]
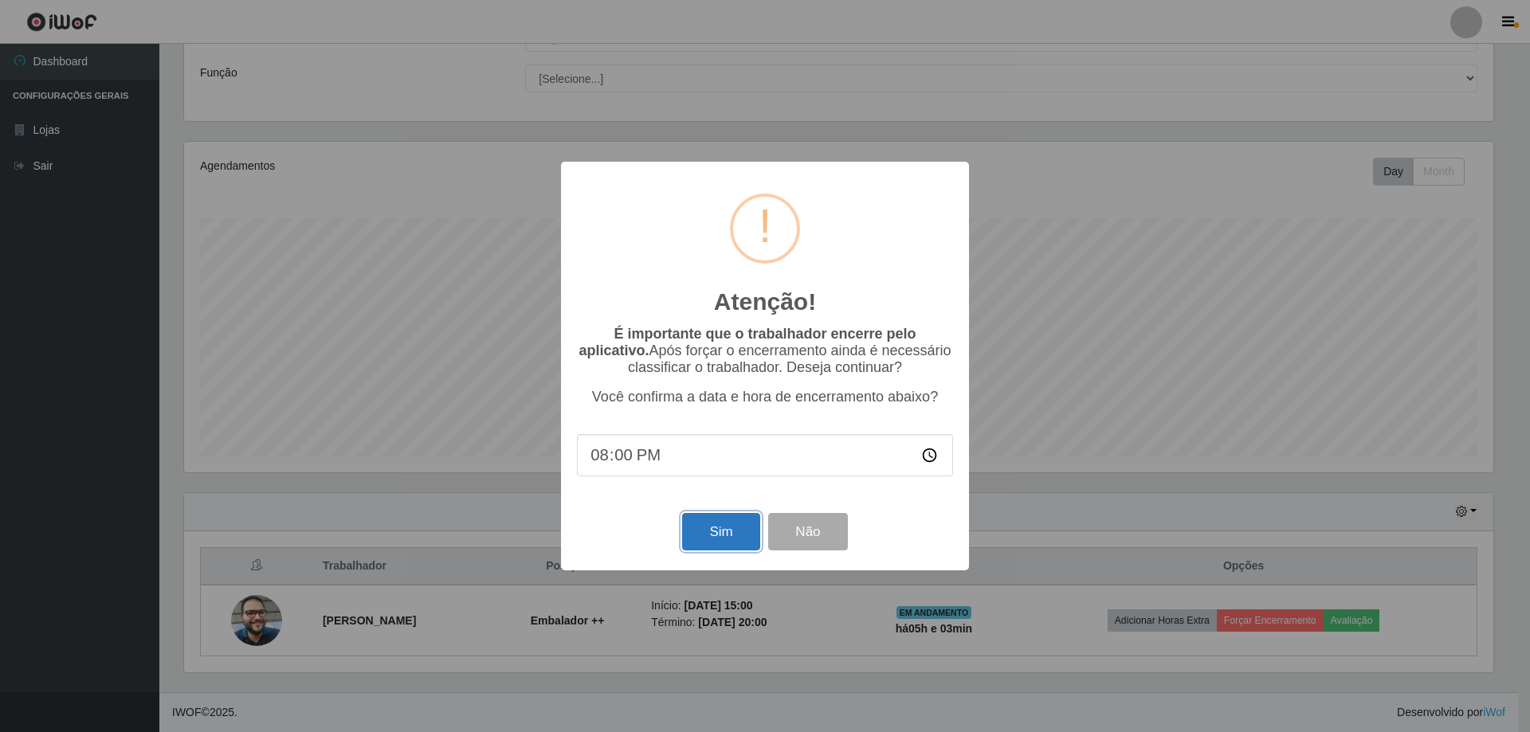
click at [694, 528] on button "Sim" at bounding box center [720, 531] width 77 height 37
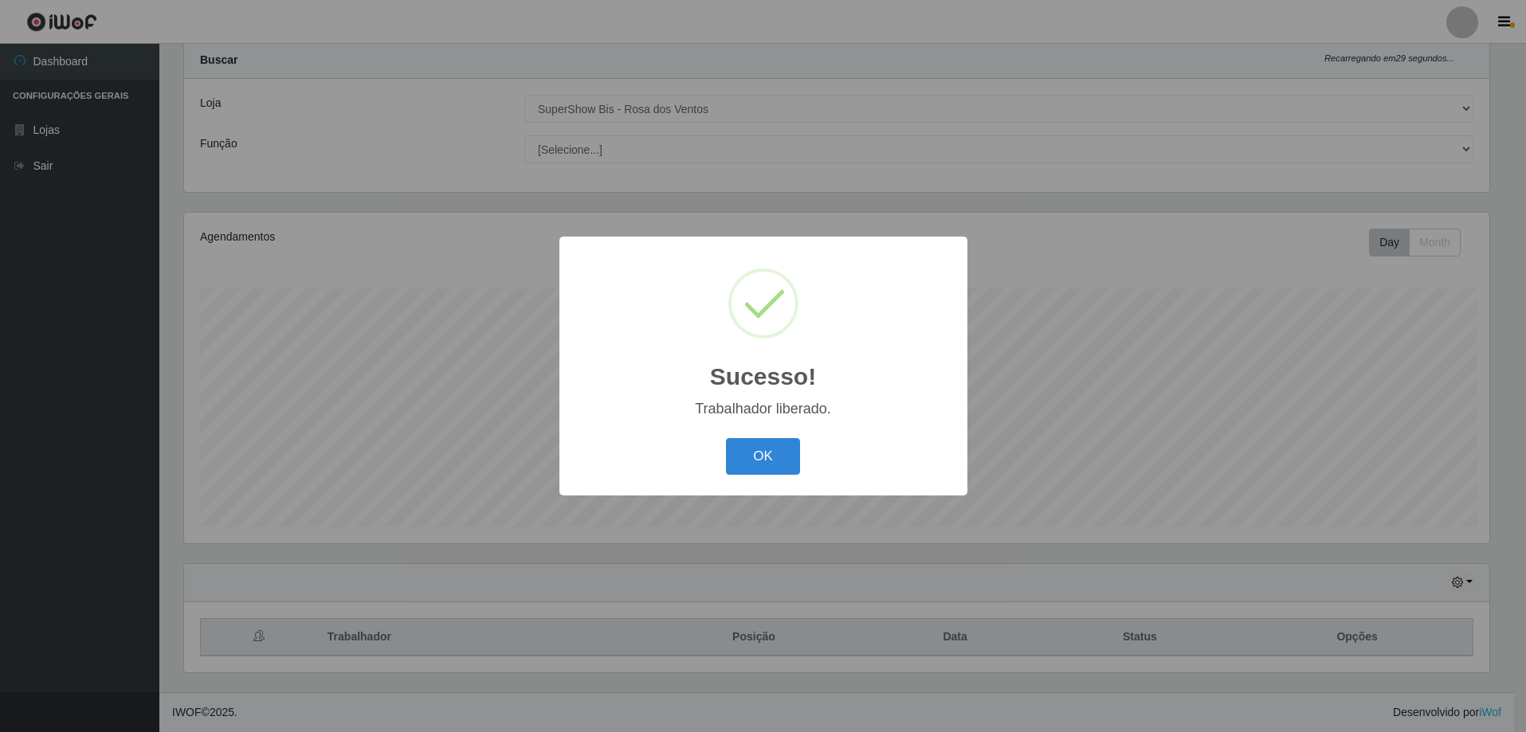
scroll to position [0, 0]
click at [763, 450] on button "OK" at bounding box center [765, 456] width 74 height 37
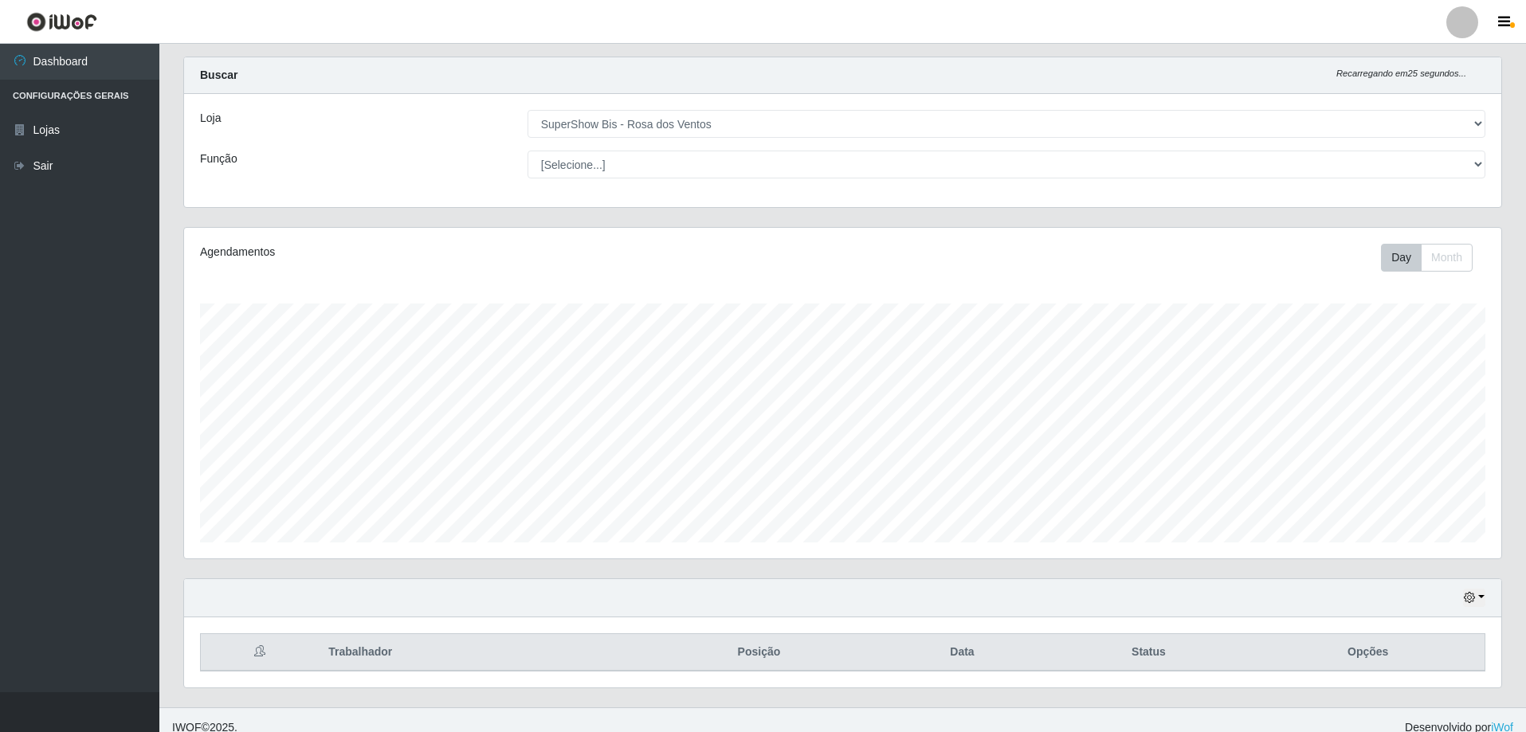
scroll to position [42, 0]
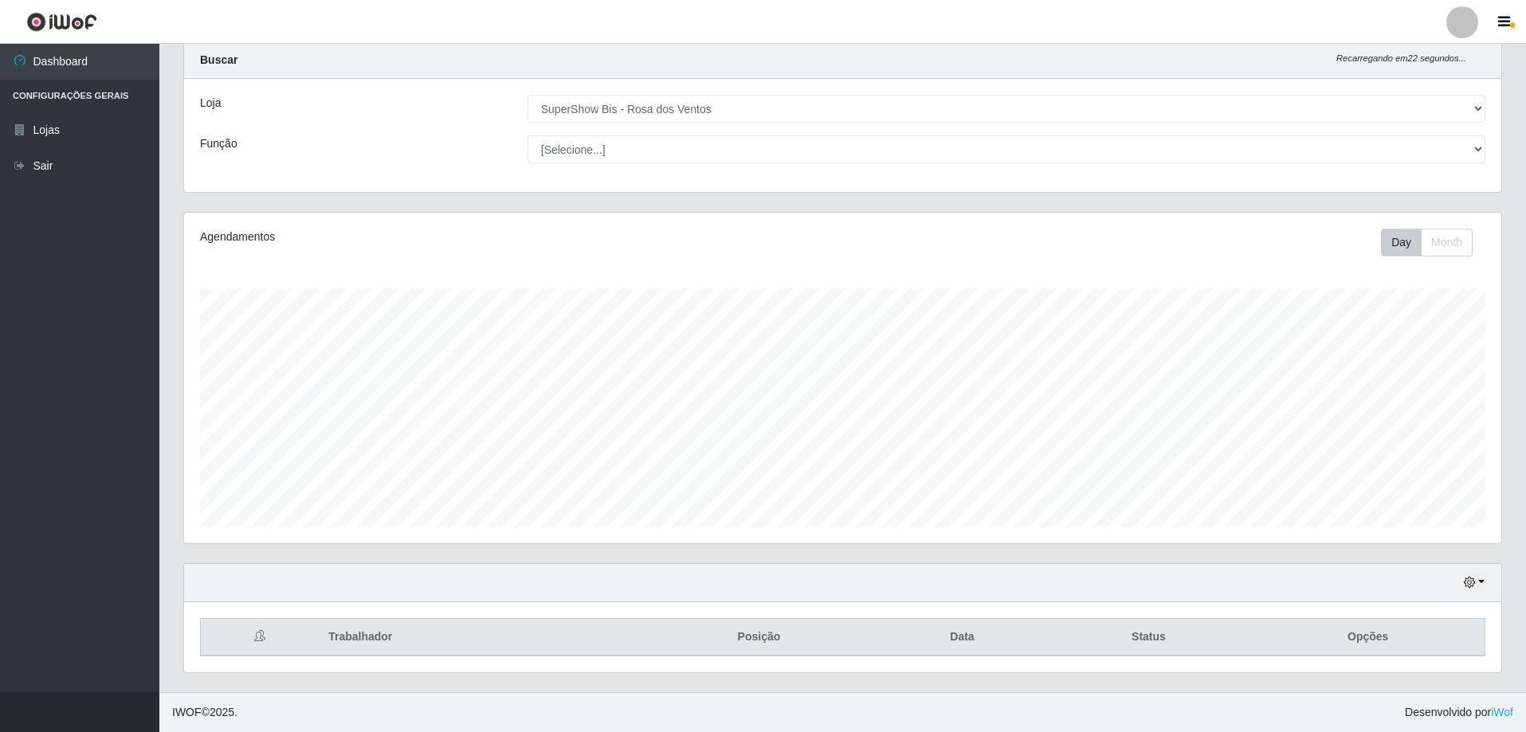
click at [1487, 578] on div "Hoje 1 dia 3 dias 1 Semana Não encerrados" at bounding box center [842, 583] width 1317 height 38
click at [1475, 596] on div "Hoje 1 dia 3 dias 1 Semana Não encerrados" at bounding box center [842, 583] width 1317 height 38
click at [1473, 590] on button "button" at bounding box center [1474, 583] width 22 height 18
